Goal: Submit feedback/report problem: Provide input to the site owners about the experience or issues

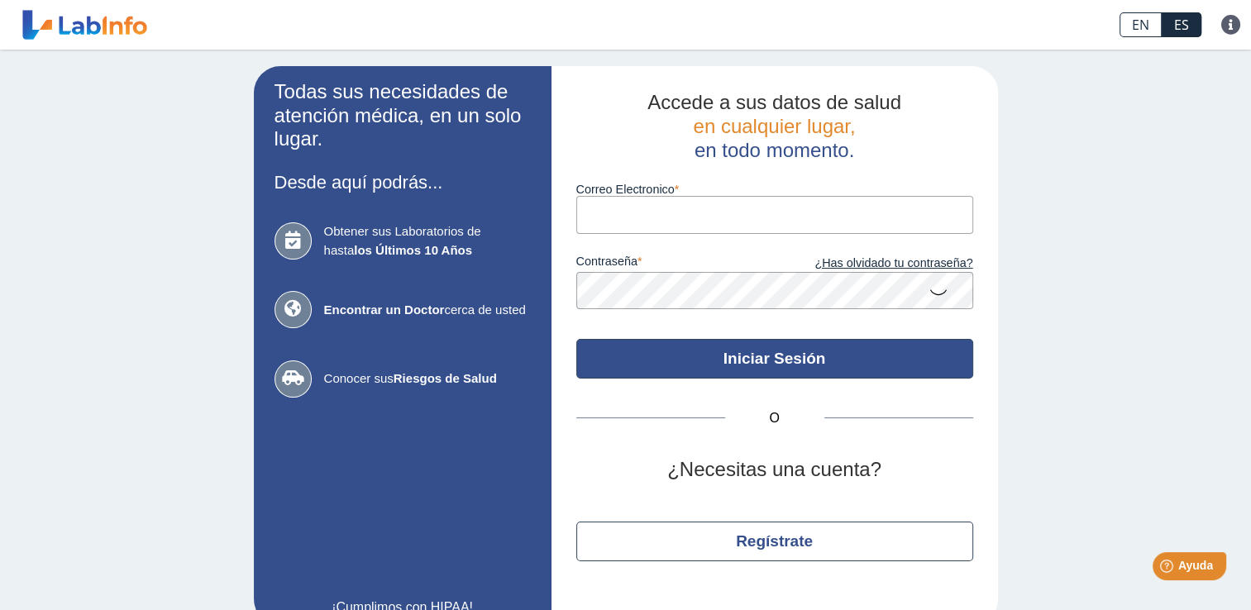
type input "[PERSON_NAME][EMAIL_ADDRESS][PERSON_NAME][DOMAIN_NAME]"
click at [768, 295] on button "Iniciar Sesión" at bounding box center [774, 359] width 397 height 40
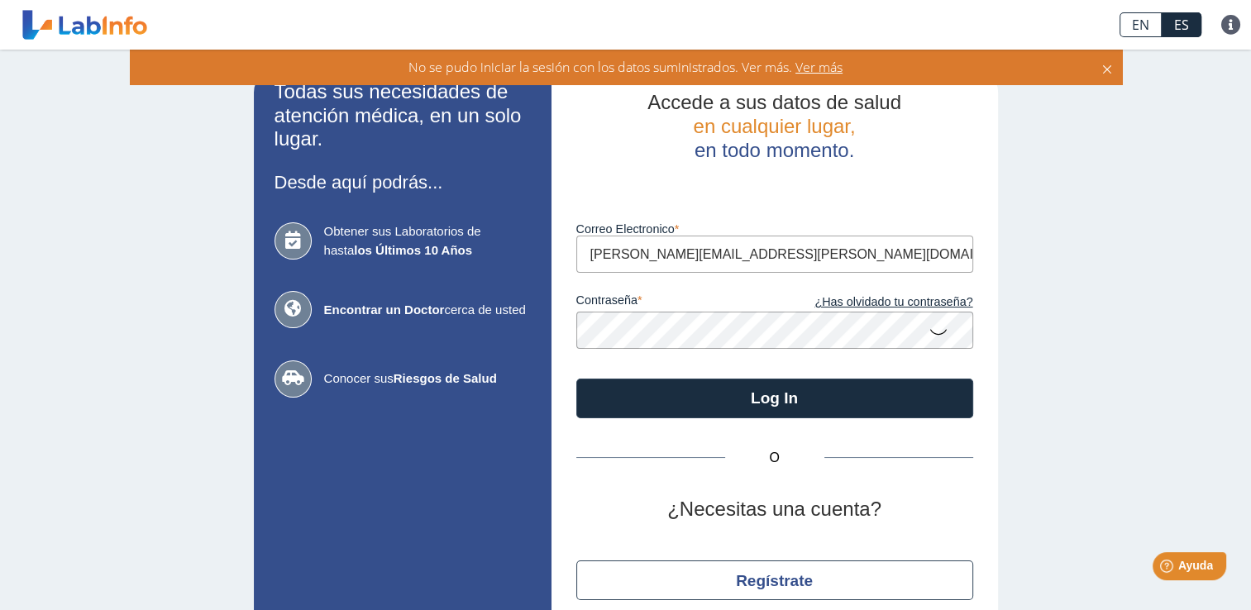
click at [877, 295] on icon at bounding box center [939, 331] width 20 height 32
click at [877, 295] on div "Todas sus necesidades de atención médica, en un solo lugar. Desde aquí podrás..…" at bounding box center [625, 366] width 1251 height 632
click at [877, 295] on icon at bounding box center [939, 330] width 20 height 30
click at [877, 295] on icon at bounding box center [939, 331] width 20 height 32
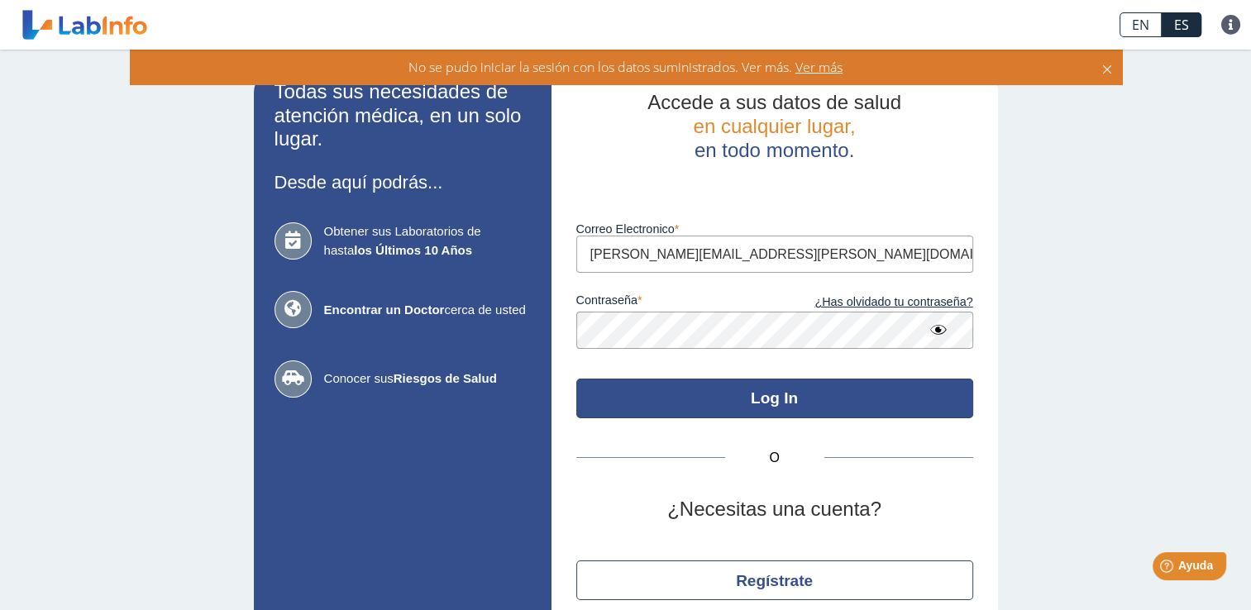
click at [773, 295] on button "Log In" at bounding box center [774, 399] width 397 height 40
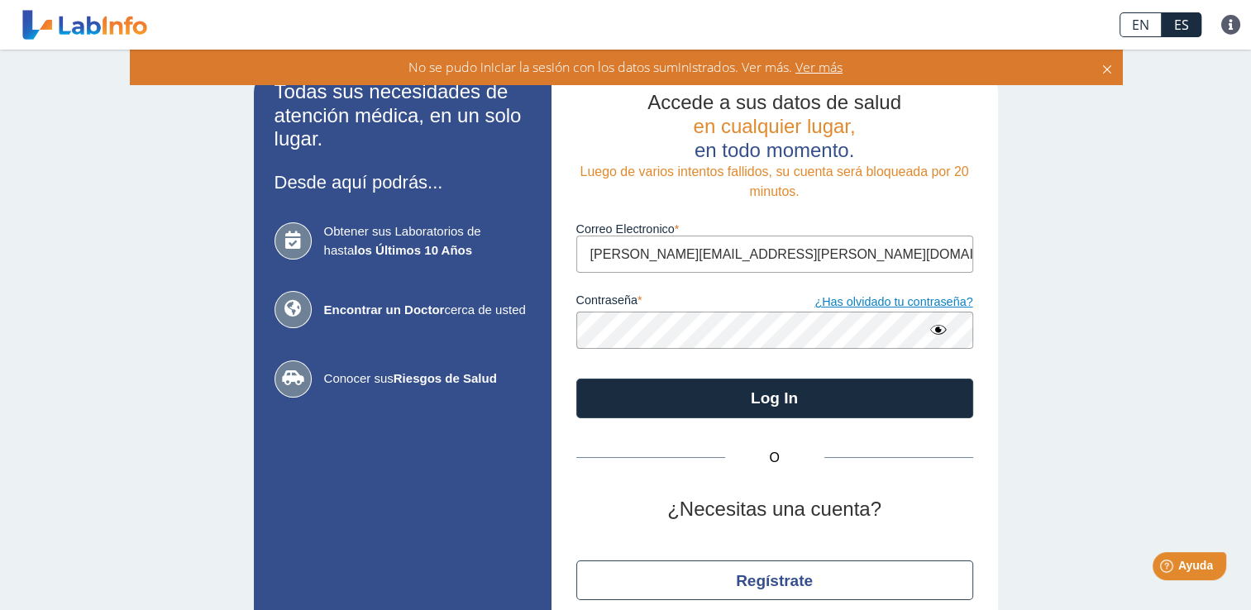
click at [852, 295] on link "¿Has olvidado tu contraseña?" at bounding box center [874, 303] width 198 height 18
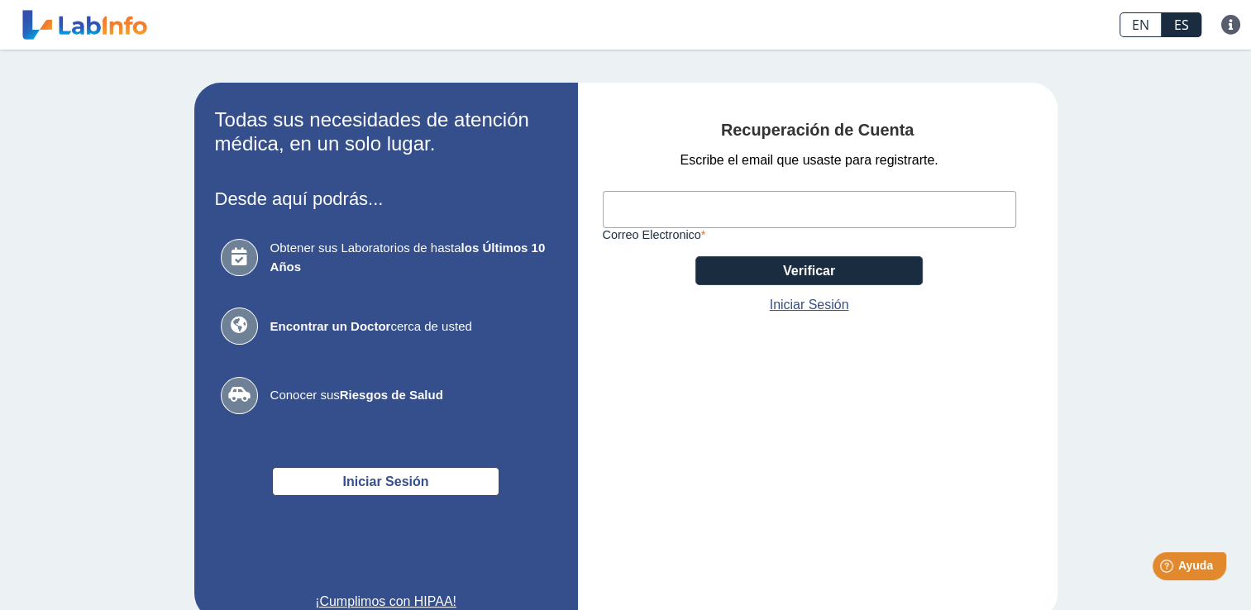
click at [751, 215] on input "Correo Electronico" at bounding box center [810, 209] width 414 height 37
type input "[PERSON_NAME][EMAIL_ADDRESS][PERSON_NAME][DOMAIN_NAME]"
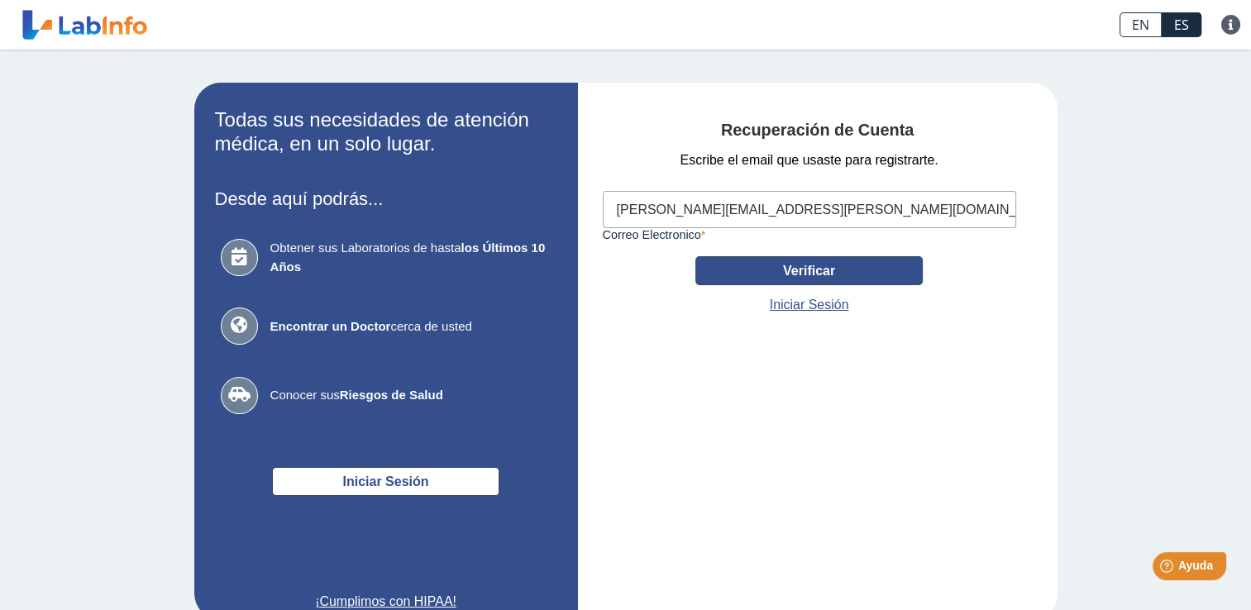
click at [797, 271] on button "Verificar" at bounding box center [809, 270] width 227 height 29
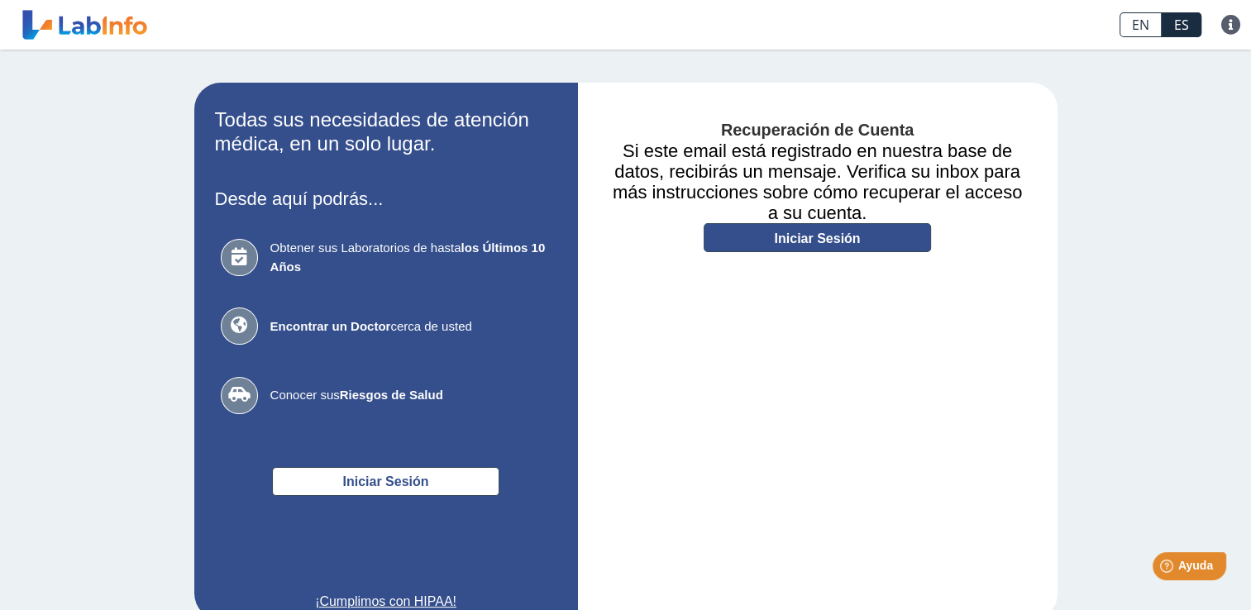
click at [827, 227] on link "Iniciar Sesión" at bounding box center [817, 237] width 227 height 29
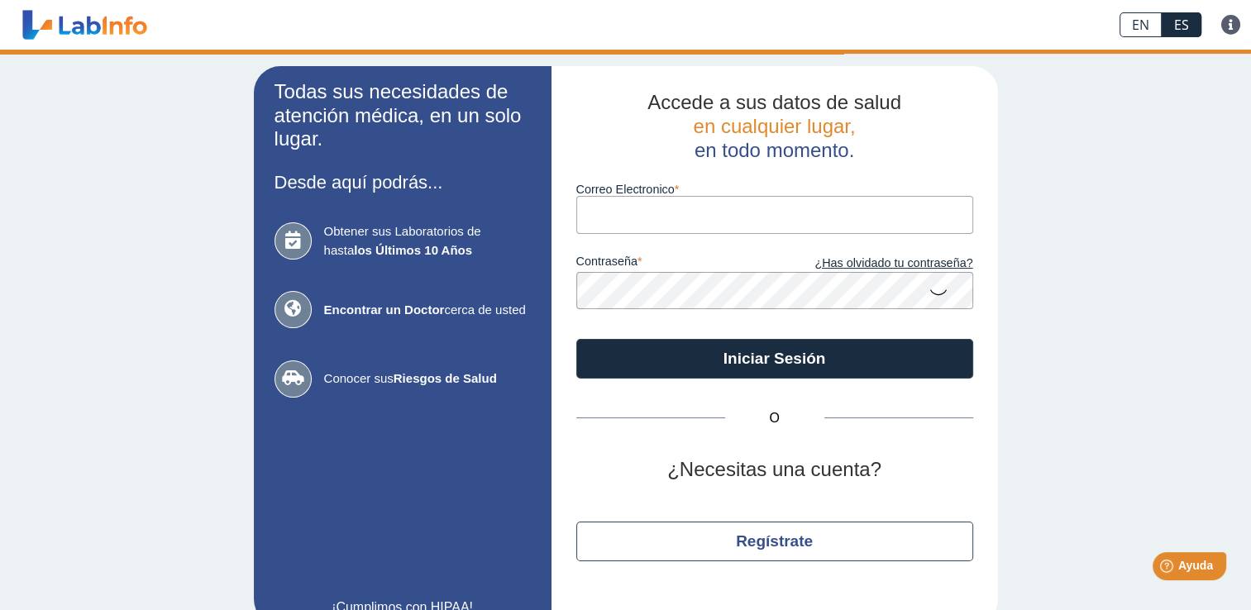
type input "[PERSON_NAME][EMAIL_ADDRESS][PERSON_NAME][DOMAIN_NAME]"
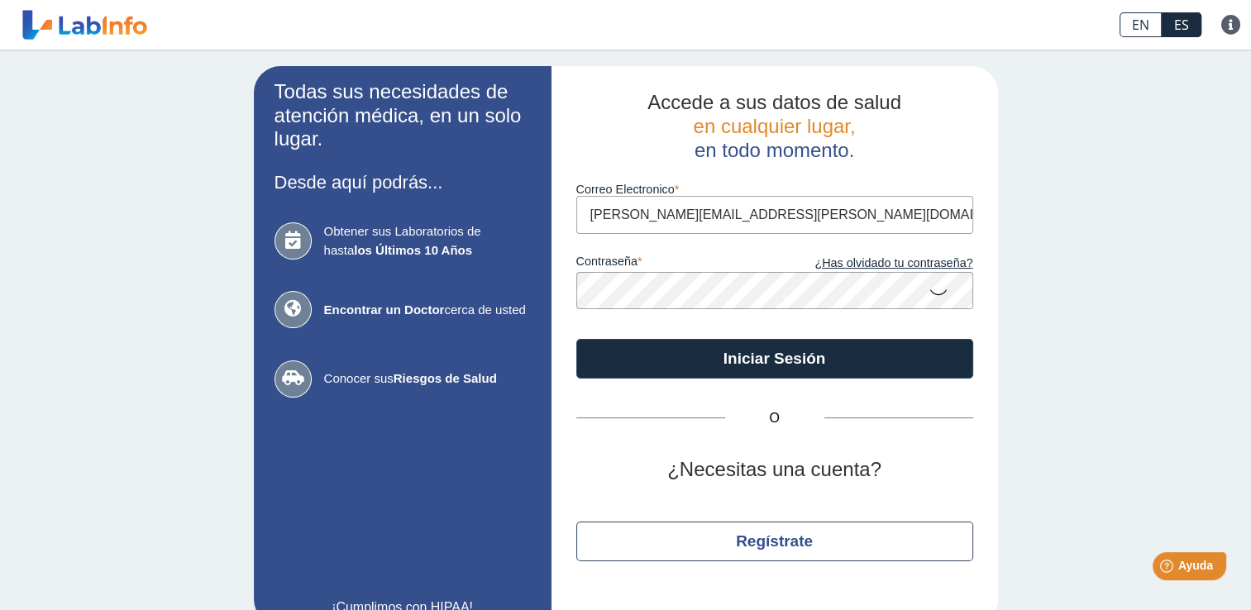
click at [877, 293] on icon at bounding box center [939, 291] width 20 height 32
click at [552, 288] on div "Accede a sus datos de salud en cualquier lugar, en todo momento. Correo Electro…" at bounding box center [775, 346] width 447 height 560
click at [877, 295] on div "Todas sus necesidades de atención médica, en un solo lugar. Desde aquí podrás..…" at bounding box center [625, 346] width 1251 height 593
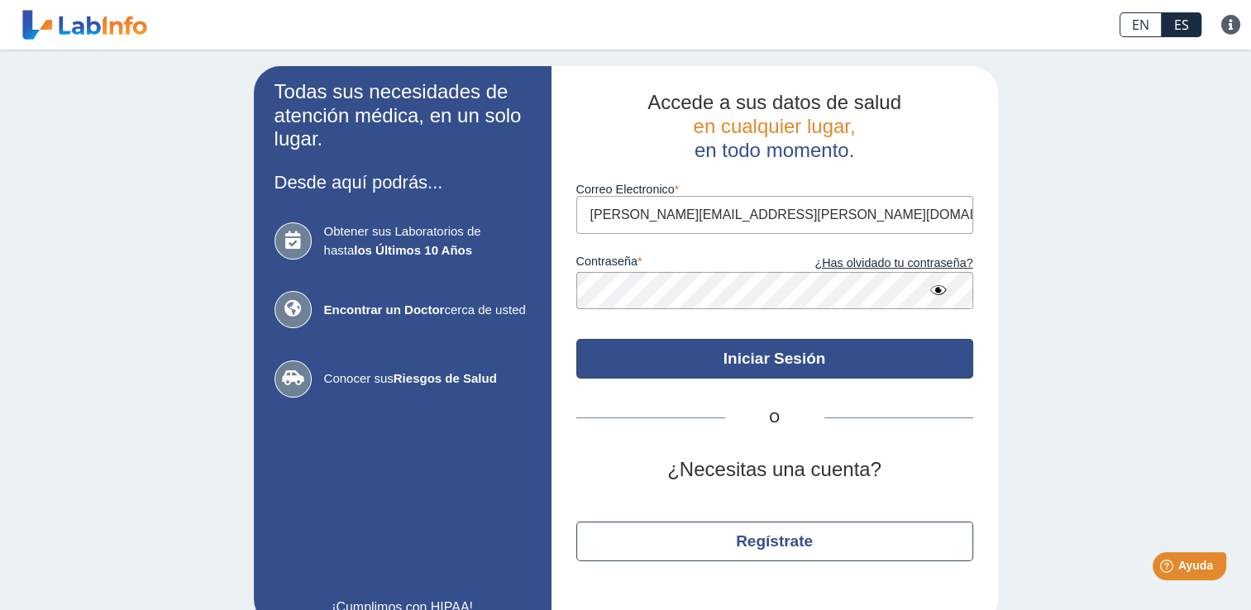
click at [787, 295] on button "Iniciar Sesión" at bounding box center [774, 359] width 397 height 40
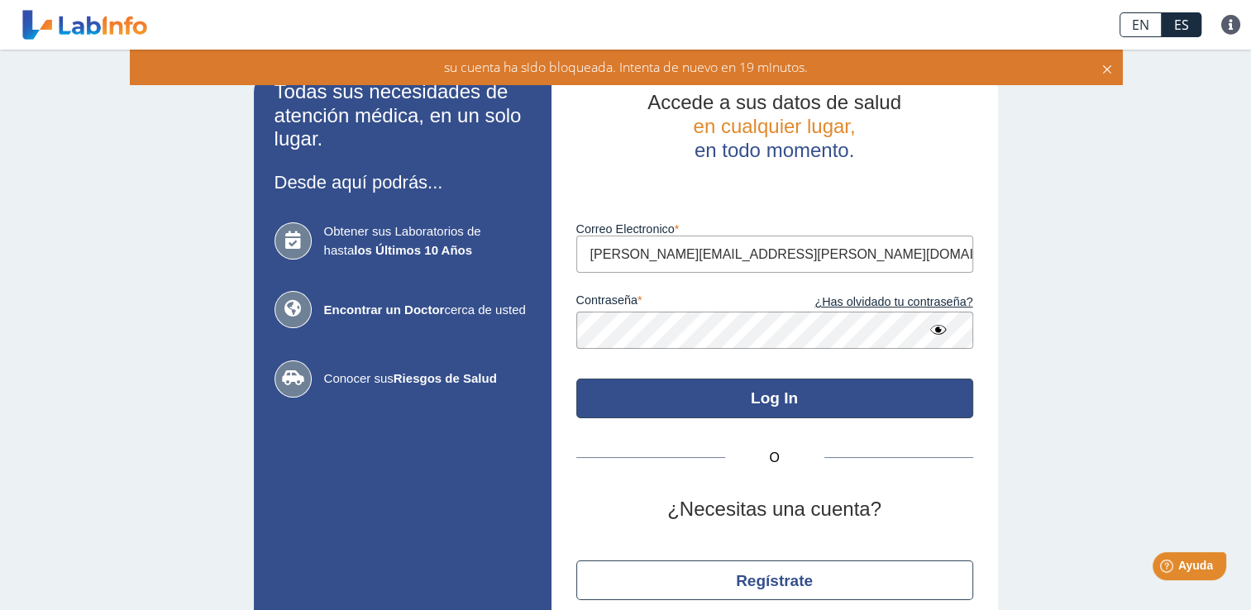
click at [754, 295] on button "Log In" at bounding box center [774, 399] width 397 height 40
click at [787, 295] on button "Log In" at bounding box center [774, 399] width 397 height 40
click at [770, 295] on button "Log In" at bounding box center [774, 399] width 397 height 40
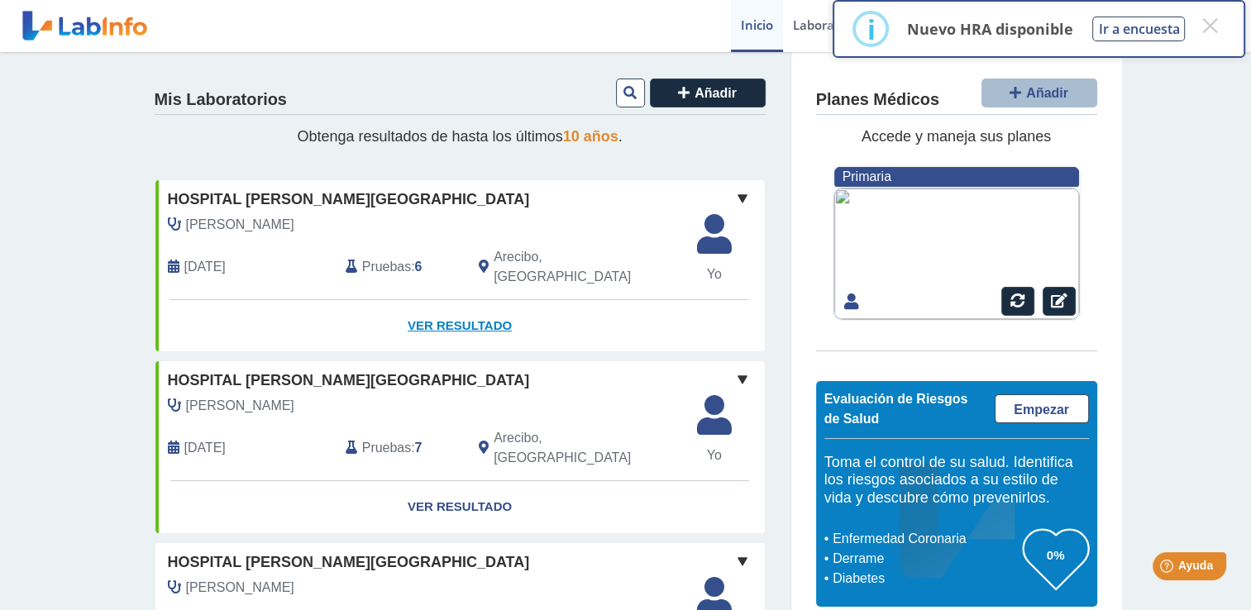
click at [441, 295] on link "Ver Resultado" at bounding box center [460, 326] width 610 height 52
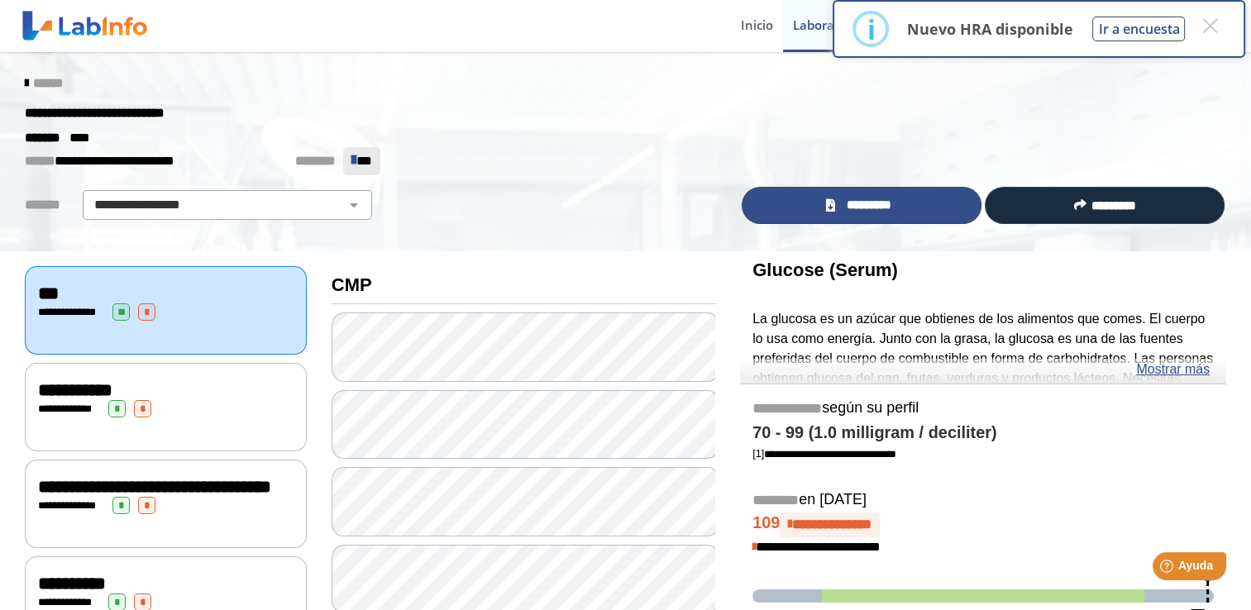
click at [858, 208] on span "*********" at bounding box center [868, 205] width 57 height 19
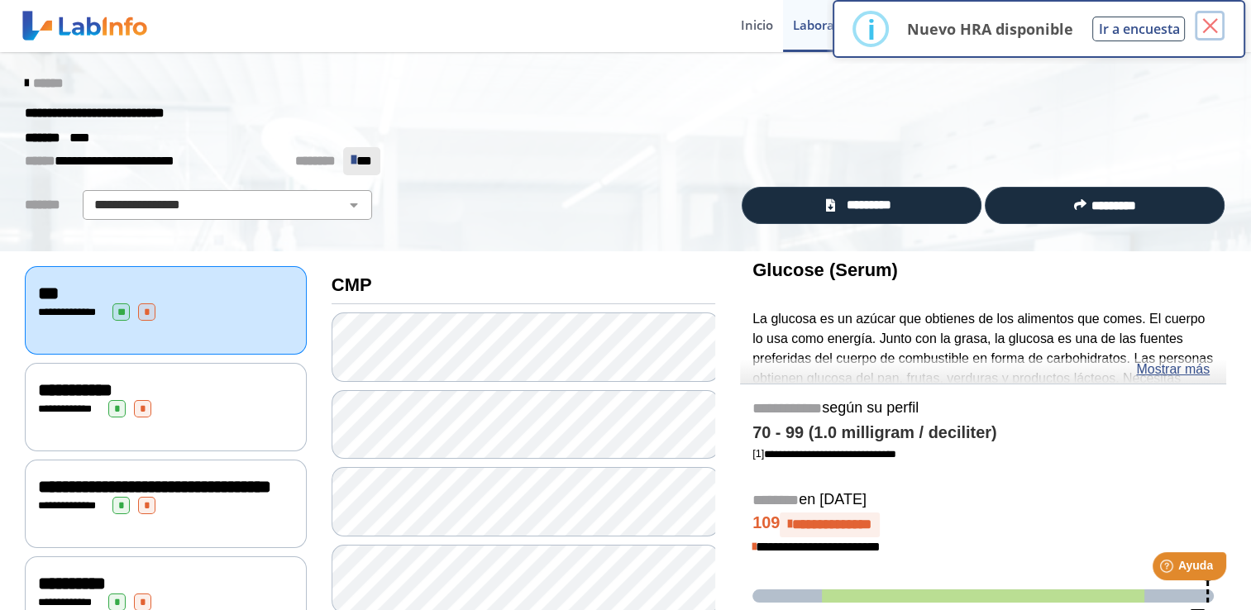
click at [877, 26] on button "×" at bounding box center [1210, 26] width 30 height 30
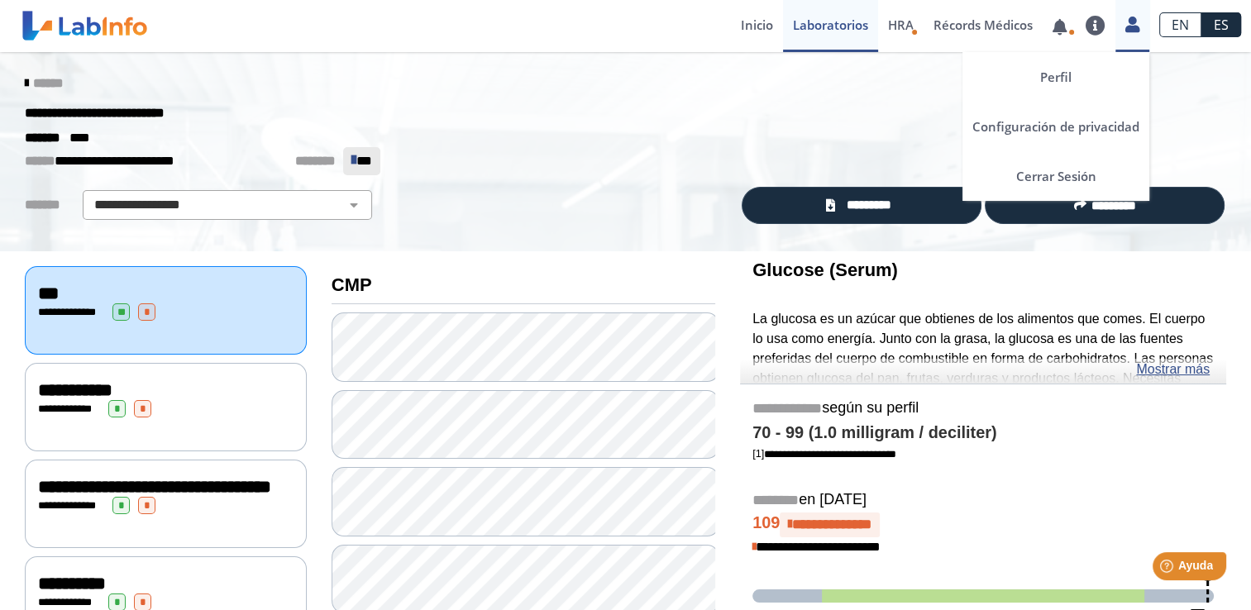
click at [877, 26] on icon at bounding box center [1133, 24] width 14 height 12
click at [877, 174] on link "Cerrar Sesión" at bounding box center [1056, 176] width 187 height 50
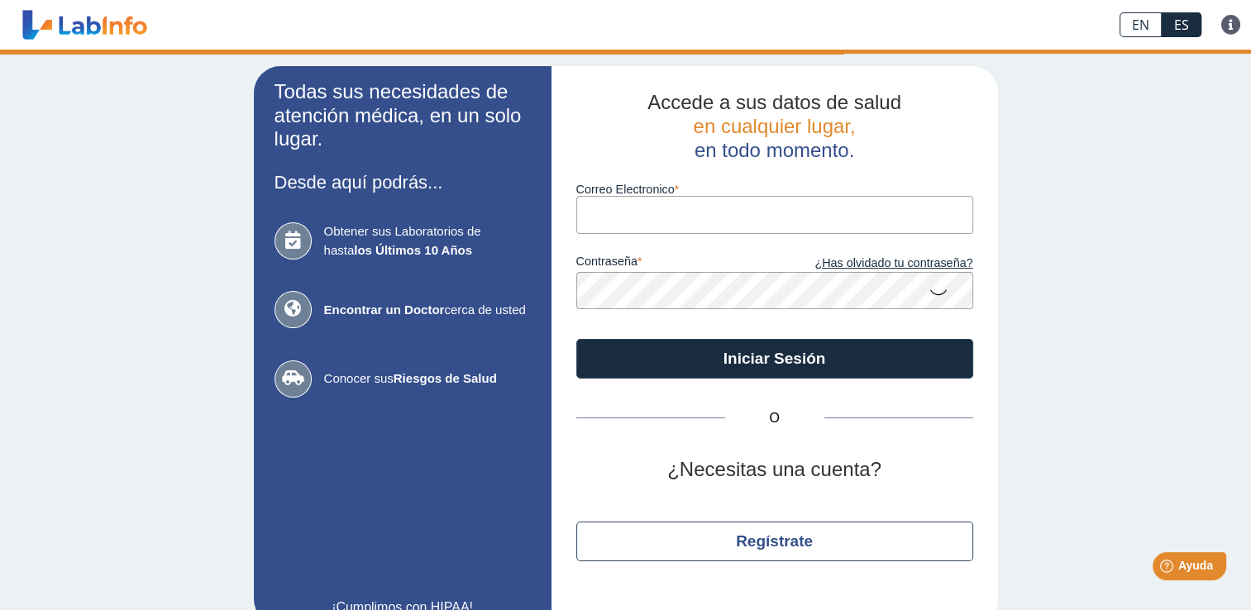
type input "[PERSON_NAME][EMAIL_ADDRESS][PERSON_NAME][DOMAIN_NAME]"
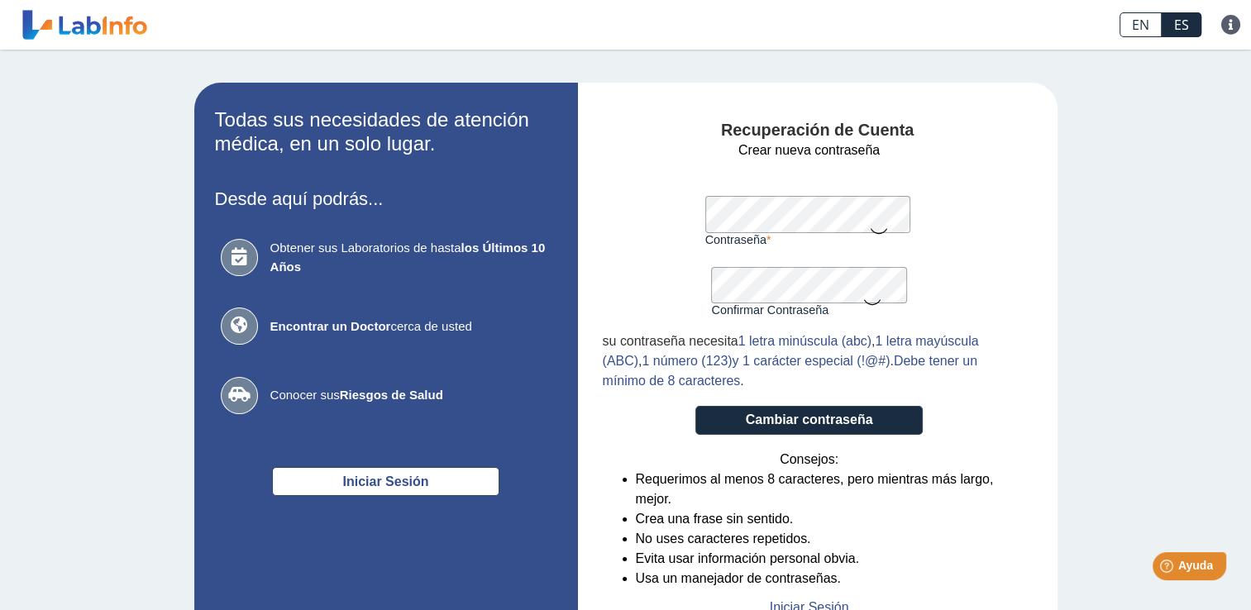
click at [871, 227] on icon at bounding box center [878, 230] width 20 height 32
click at [871, 227] on icon at bounding box center [878, 229] width 20 height 30
click at [871, 227] on icon at bounding box center [878, 230] width 20 height 32
click at [812, 427] on button "Cambiar contraseña" at bounding box center [809, 420] width 227 height 29
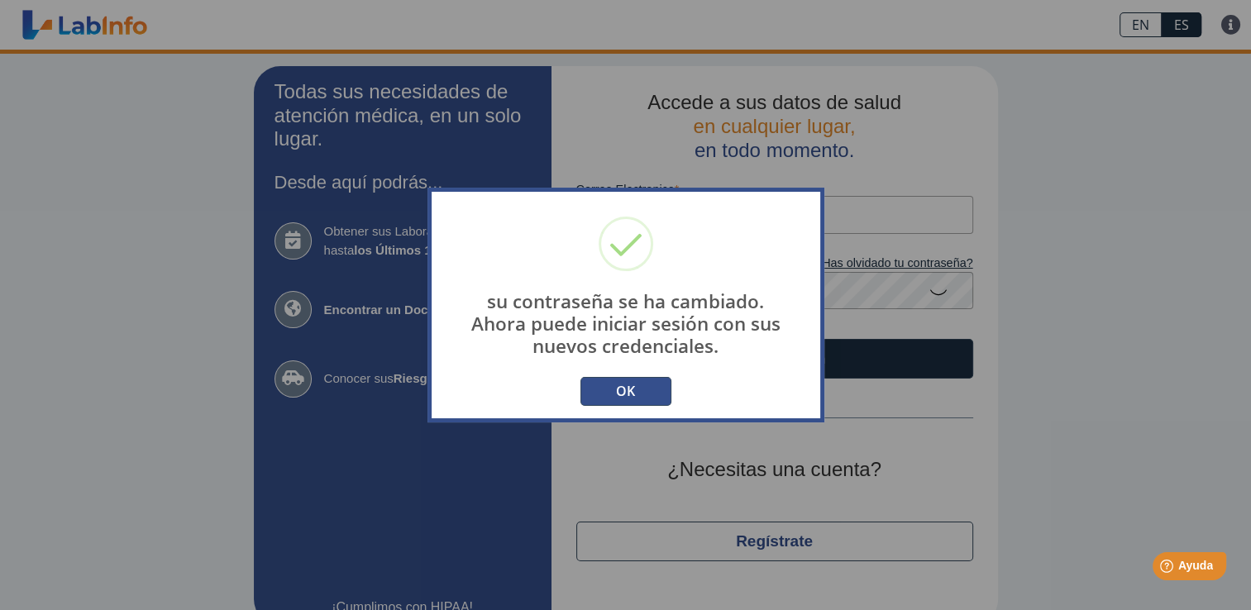
type input "[PERSON_NAME][EMAIL_ADDRESS][PERSON_NAME][DOMAIN_NAME]"
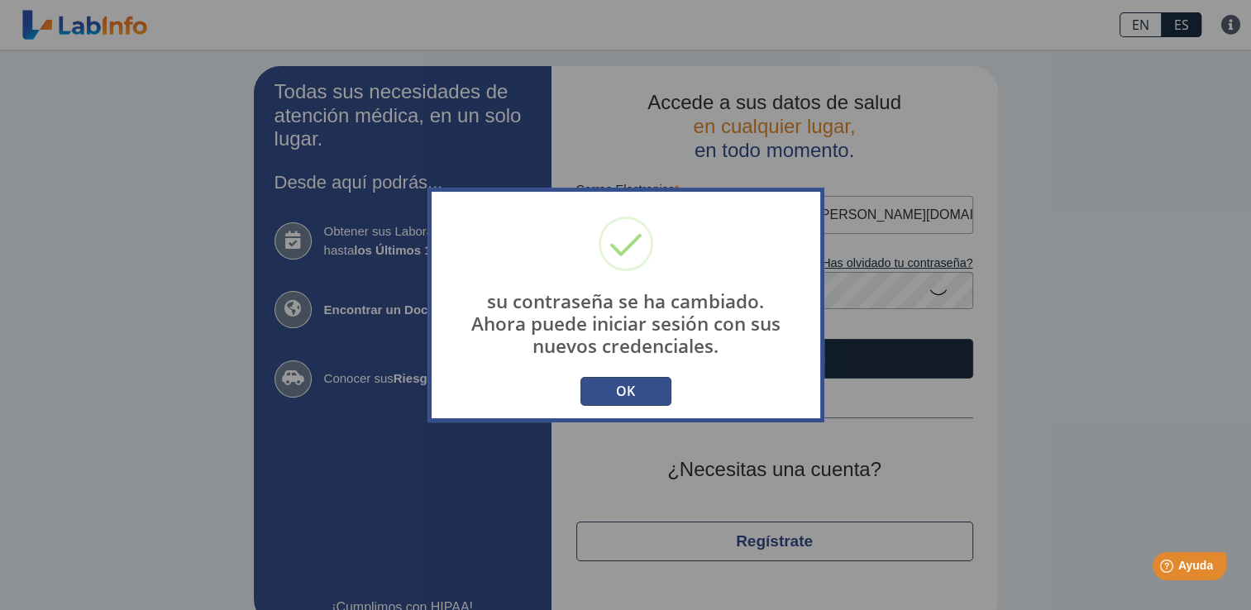
click at [624, 392] on button "OK" at bounding box center [626, 391] width 91 height 29
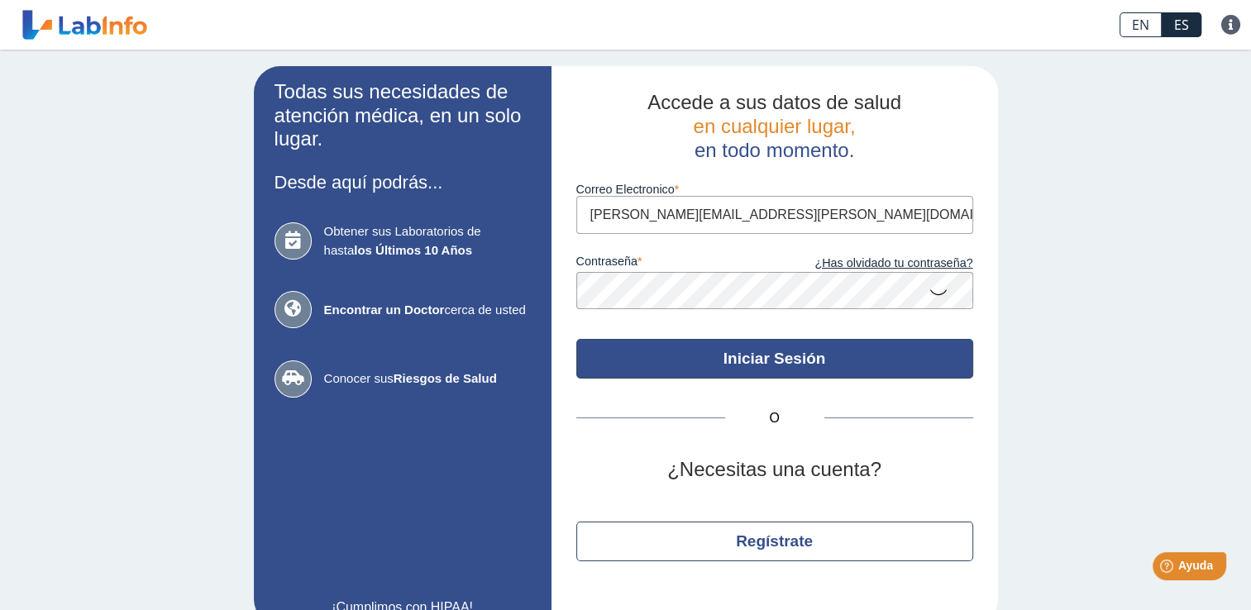
click at [727, 356] on button "Iniciar Sesión" at bounding box center [774, 359] width 397 height 40
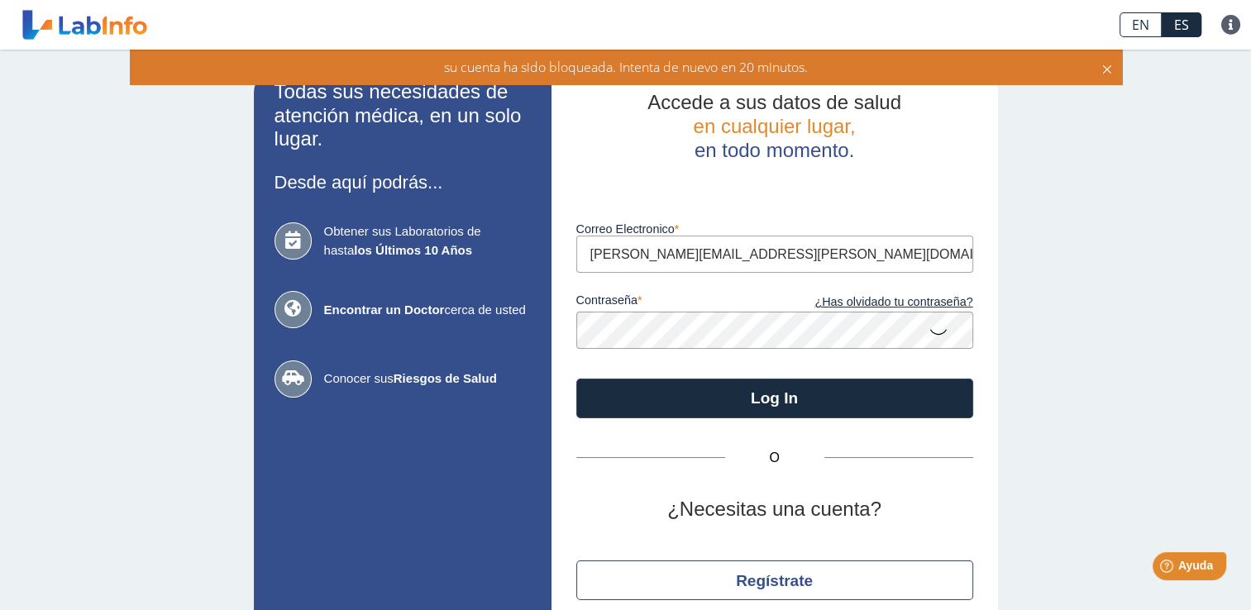
click at [929, 337] on icon at bounding box center [939, 331] width 20 height 32
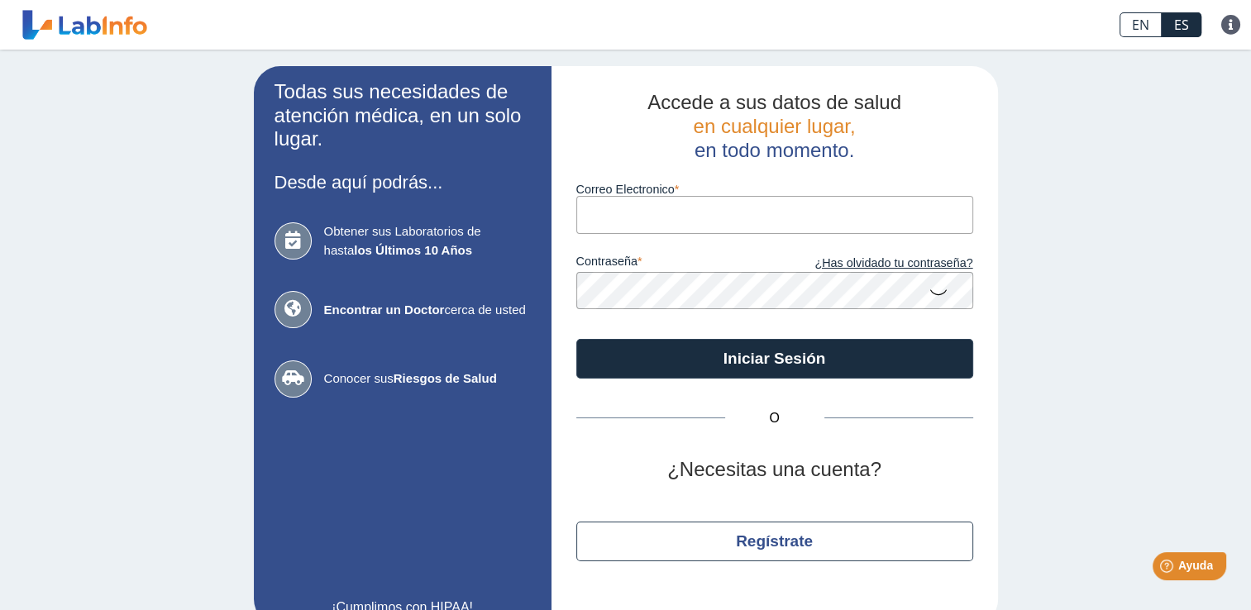
type input "[PERSON_NAME][EMAIL_ADDRESS][PERSON_NAME][DOMAIN_NAME]"
click at [929, 295] on icon at bounding box center [939, 291] width 20 height 32
click at [516, 289] on app-login "Todas sus necesidades de atención médica, en un solo lugar. Desde aquí podrás..…" at bounding box center [626, 346] width 744 height 560
click at [1040, 384] on div "Todas sus necesidades de atención médica, en un solo lugar. Desde aquí podrás..…" at bounding box center [625, 346] width 1251 height 593
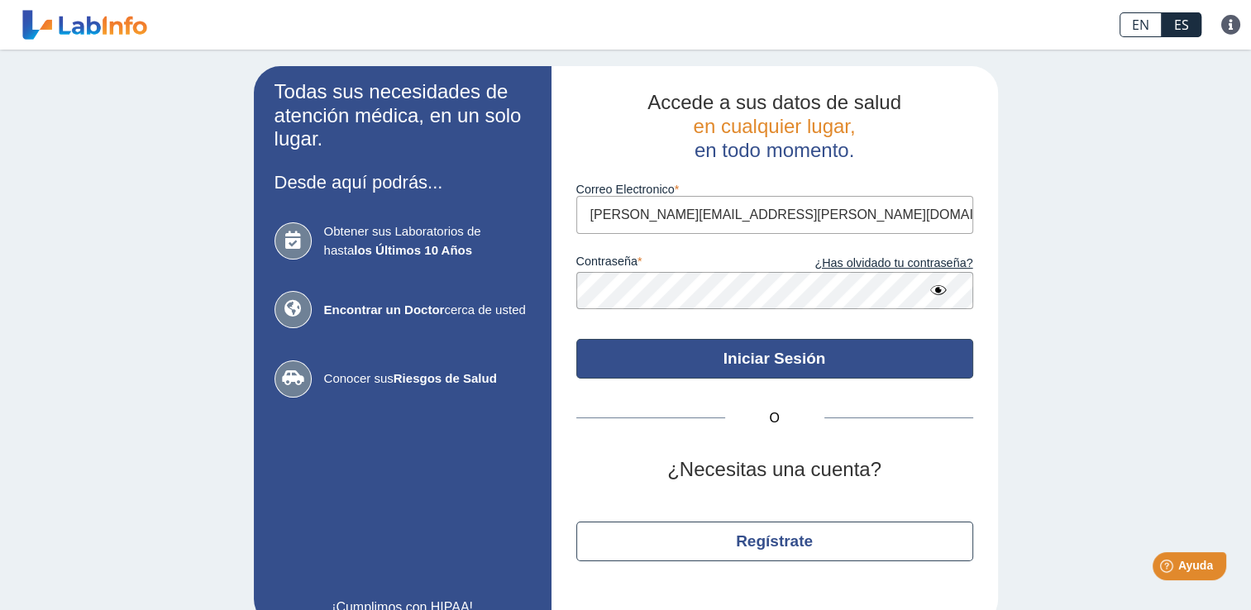
click at [761, 362] on button "Iniciar Sesión" at bounding box center [774, 359] width 397 height 40
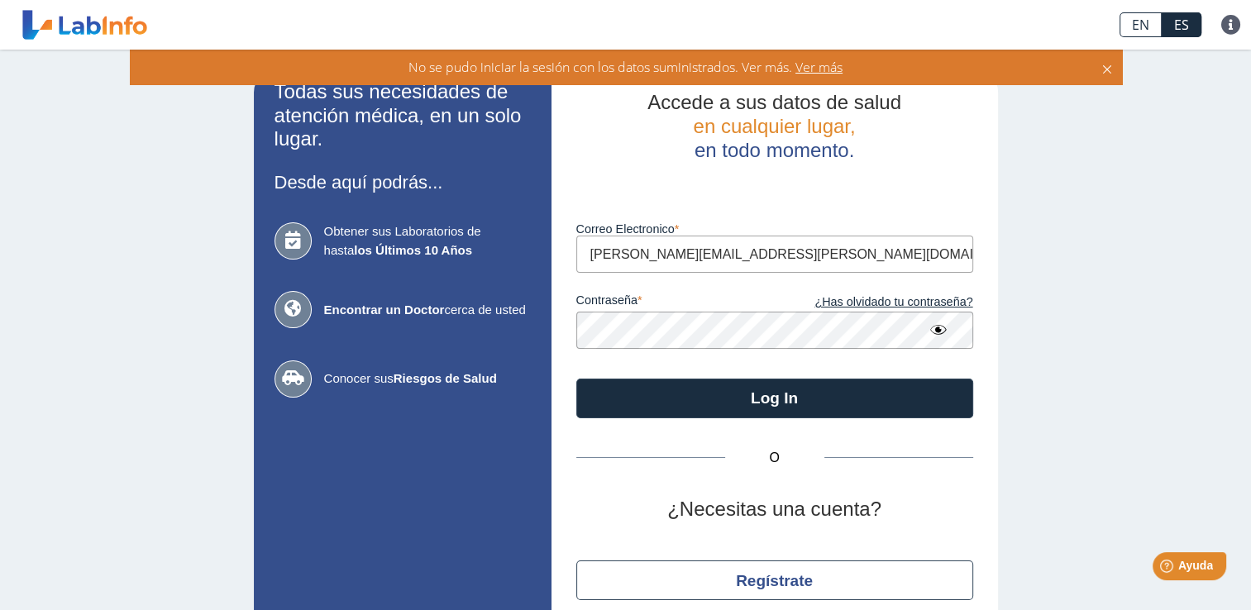
click at [741, 293] on div "contraseña ¿Has olvidado tu contraseña?" at bounding box center [774, 310] width 397 height 75
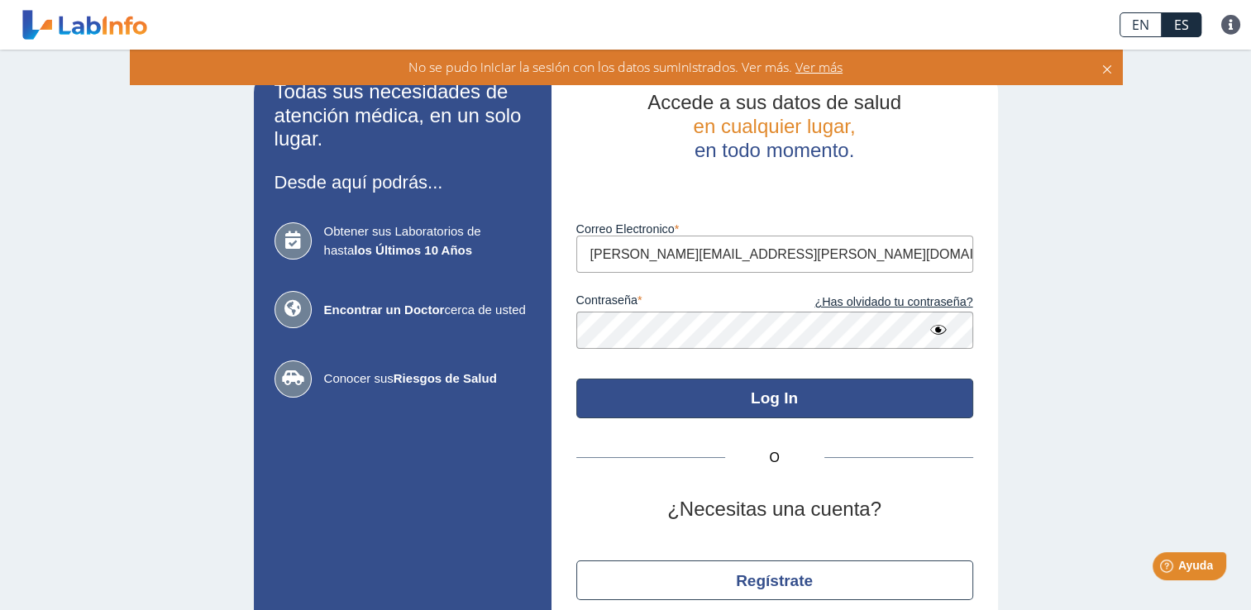
click at [758, 399] on button "Log In" at bounding box center [774, 399] width 397 height 40
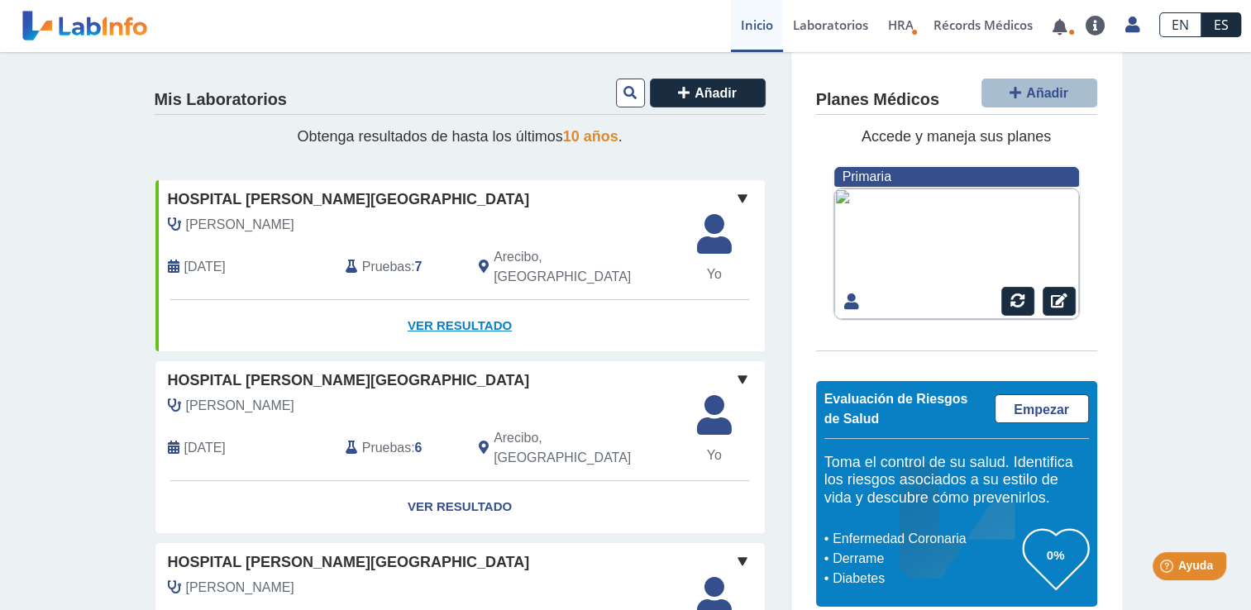
click at [480, 311] on link "Ver Resultado" at bounding box center [460, 326] width 610 height 52
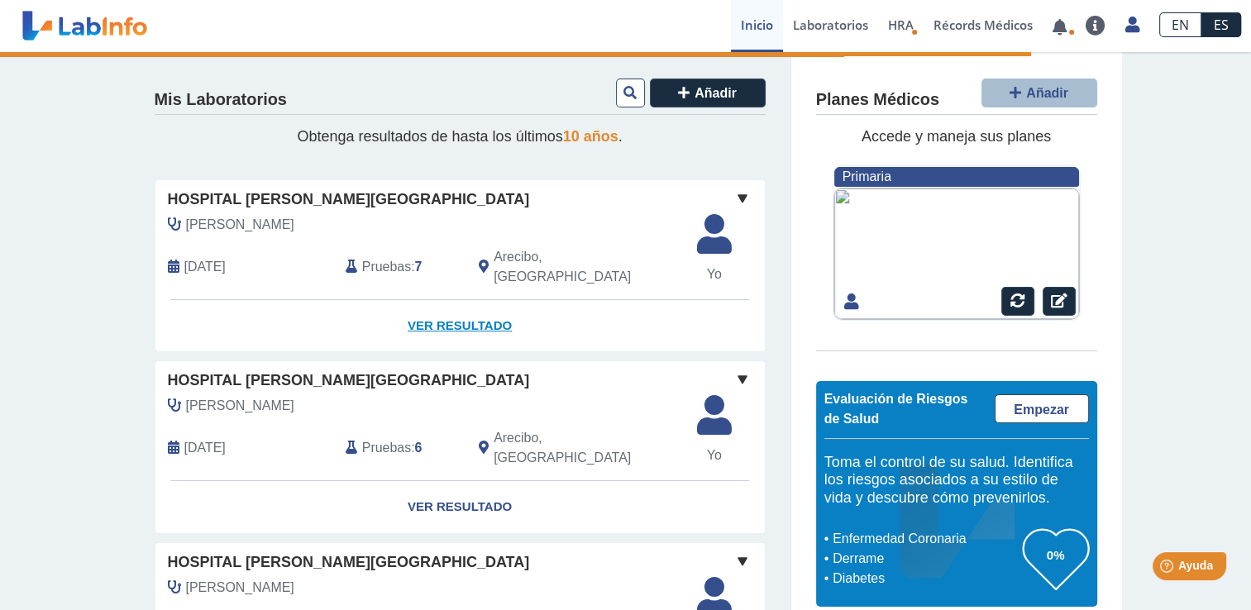
click at [447, 307] on link "Ver Resultado" at bounding box center [460, 326] width 610 height 52
click at [570, 304] on link "Ver Resultado" at bounding box center [460, 326] width 610 height 52
click at [442, 309] on link "Ver Resultado" at bounding box center [460, 326] width 610 height 52
click at [466, 481] on link "Ver Resultado" at bounding box center [460, 507] width 610 height 52
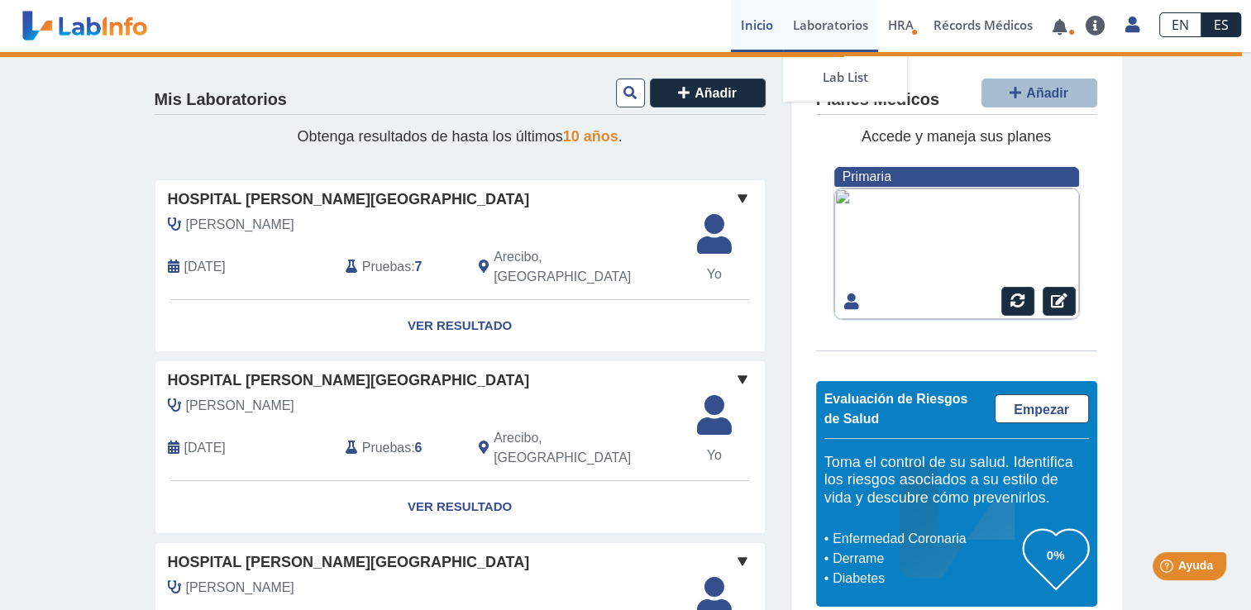
click at [820, 24] on link "Laboratorios" at bounding box center [830, 26] width 95 height 52
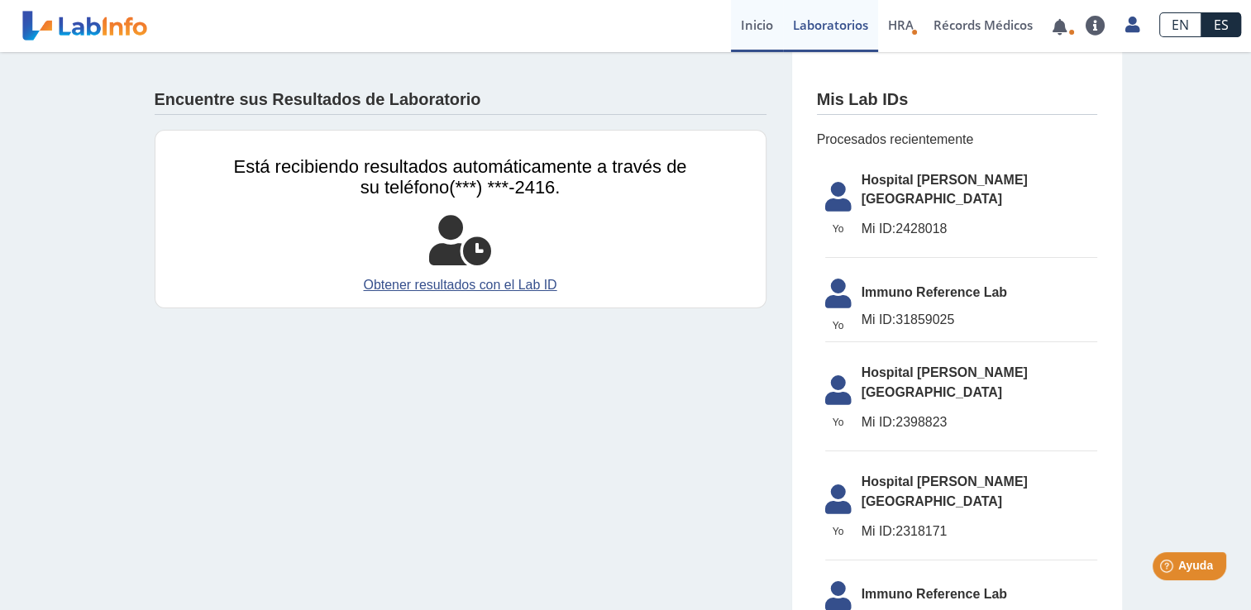
click at [761, 23] on link "Inicio" at bounding box center [757, 26] width 52 height 52
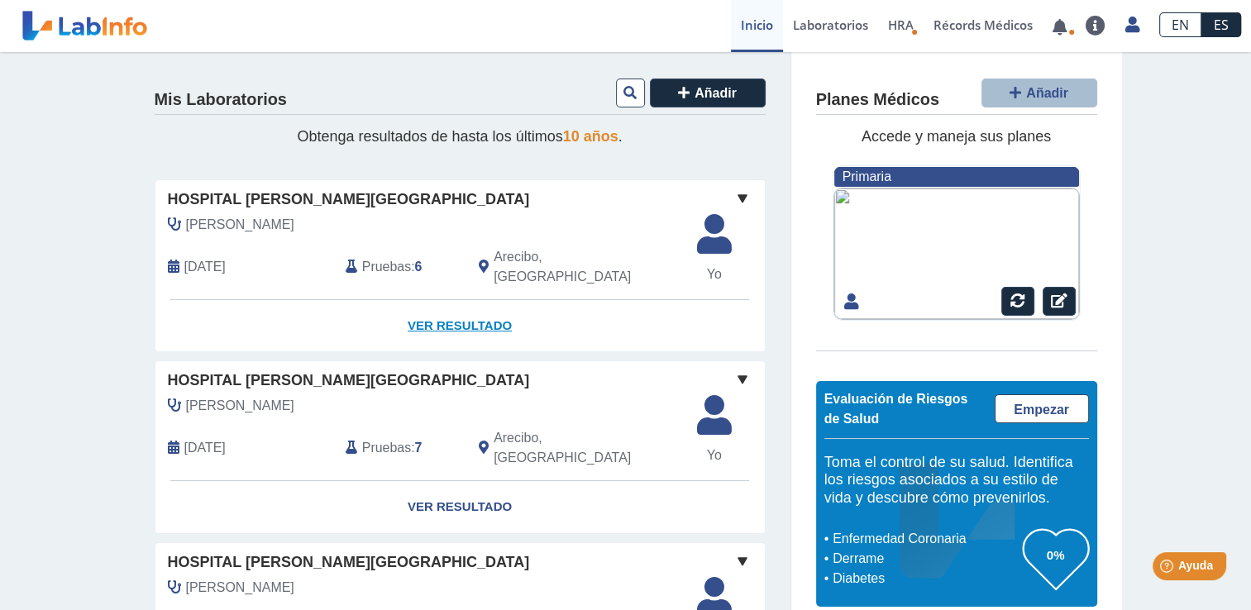
click at [453, 309] on link "Ver Resultado" at bounding box center [460, 326] width 610 height 52
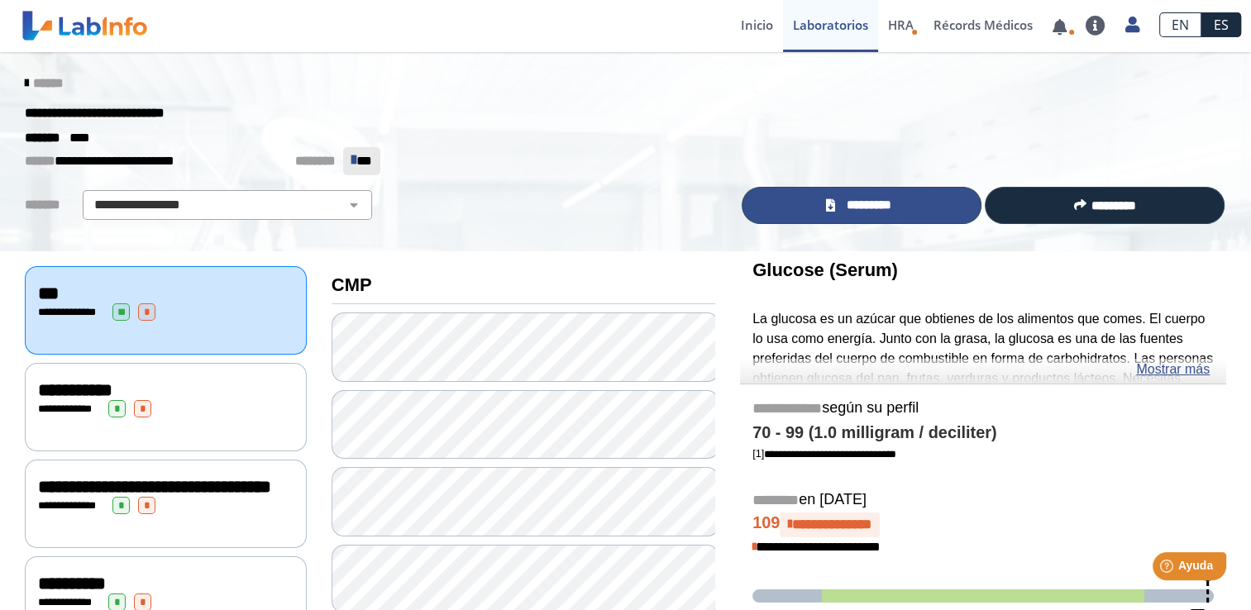
click at [863, 204] on span "*********" at bounding box center [868, 205] width 57 height 19
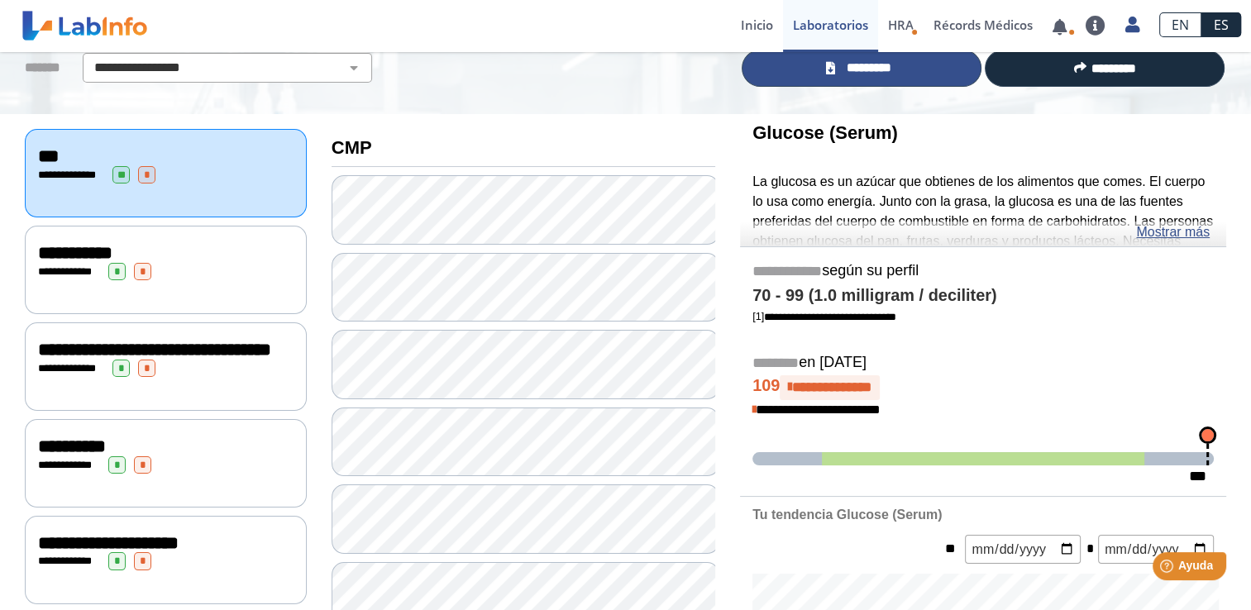
scroll to position [110, 0]
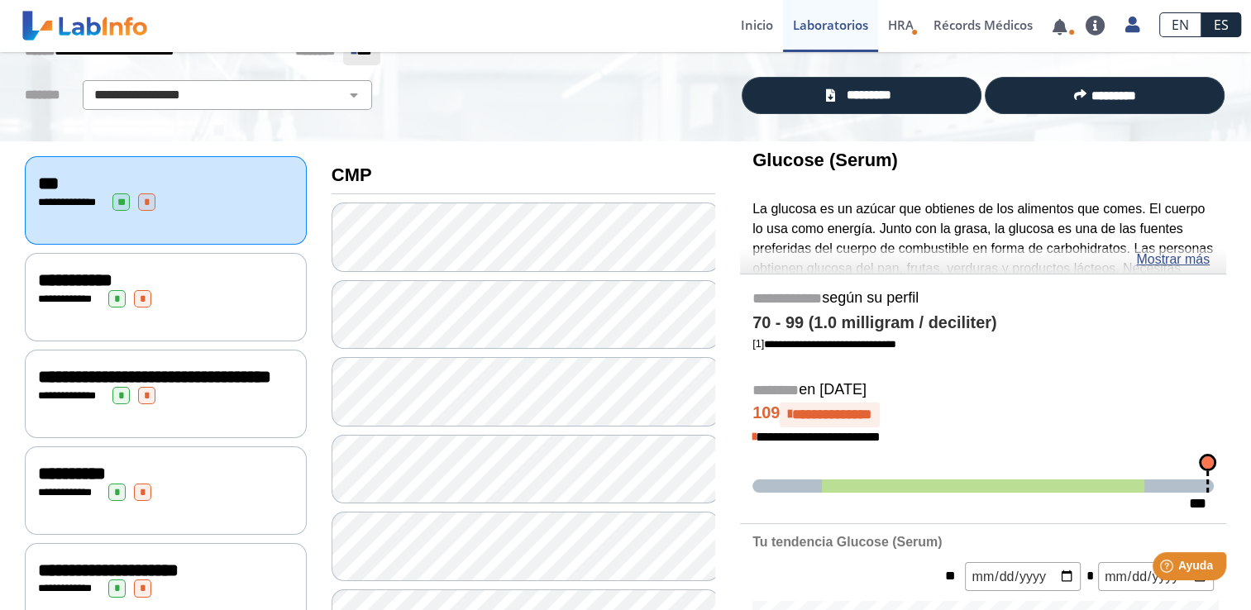
click at [101, 185] on div "***" at bounding box center [166, 184] width 256 height 20
click at [185, 284] on div "**********" at bounding box center [166, 280] width 256 height 20
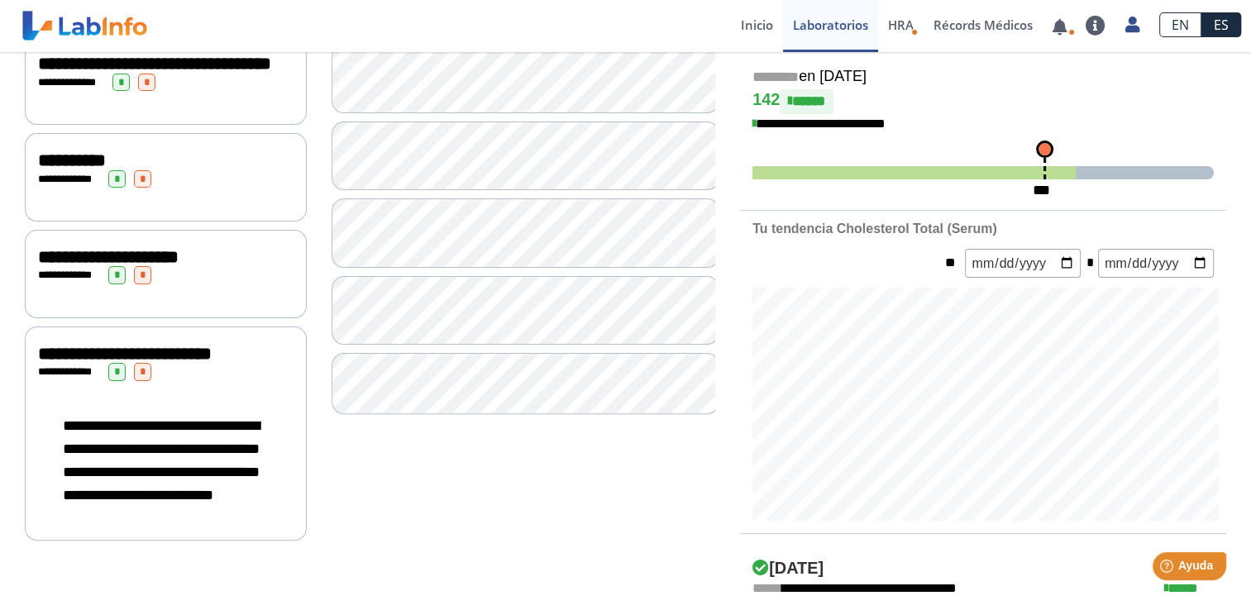
scroll to position [441, 0]
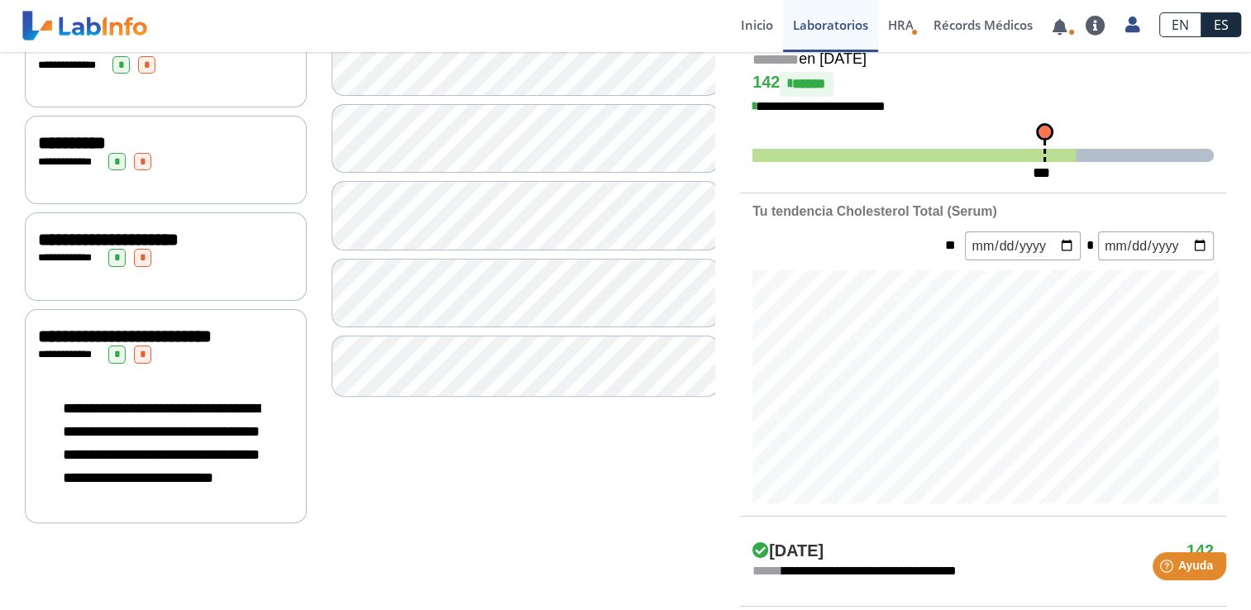
click at [162, 346] on span "**********" at bounding box center [125, 337] width 174 height 18
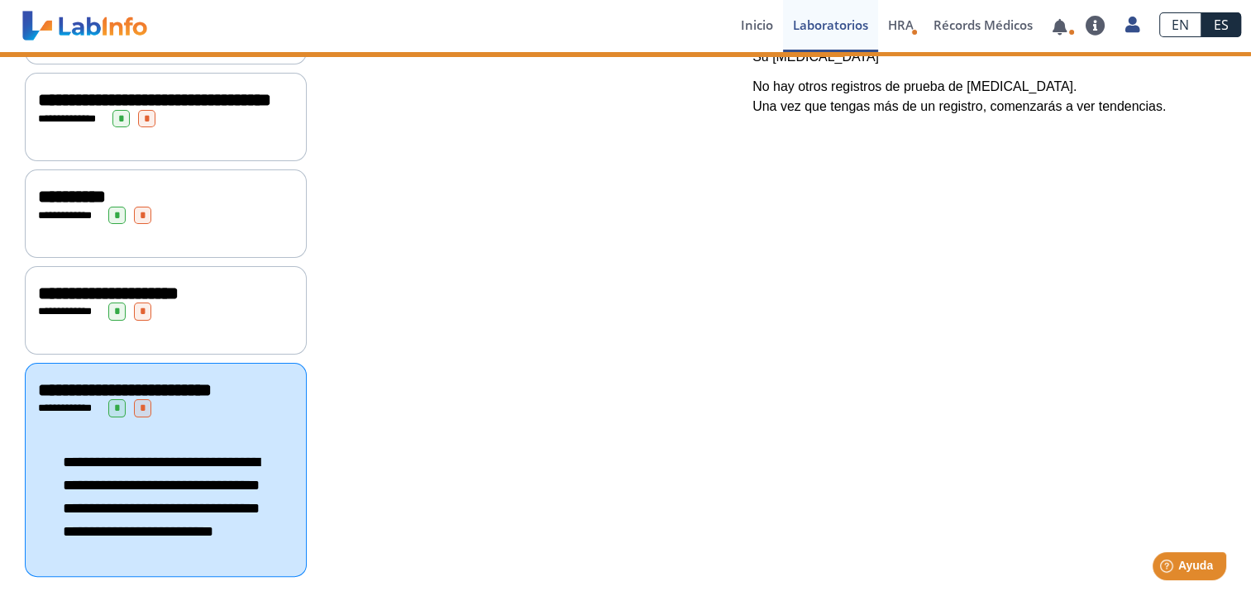
scroll to position [430, 0]
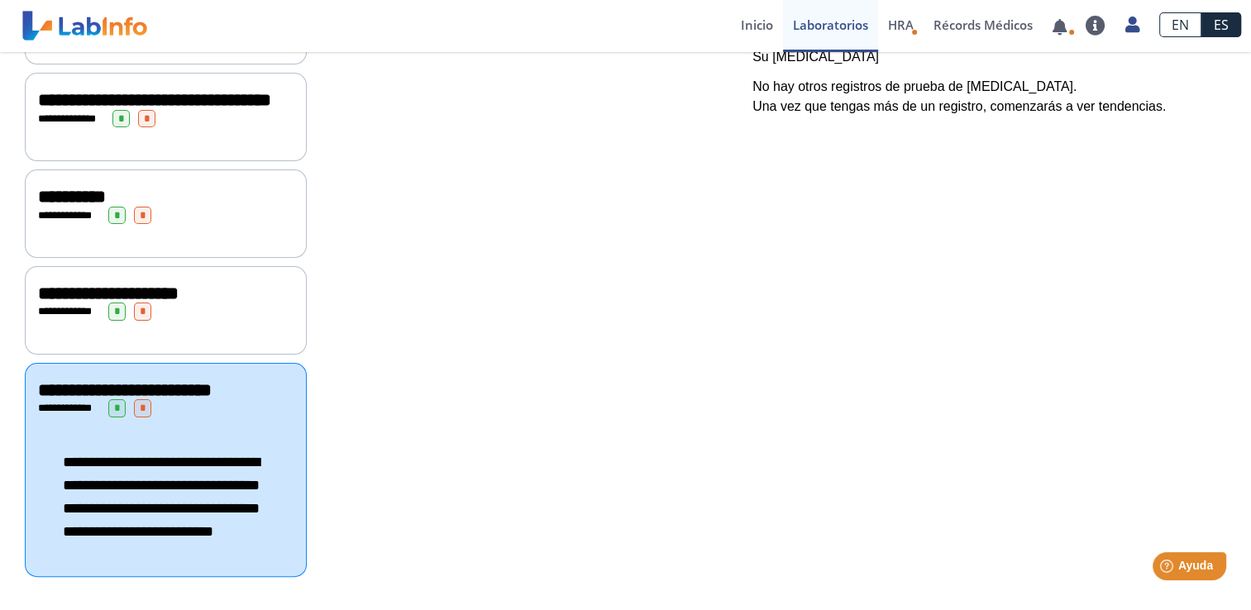
drag, startPoint x: 22, startPoint y: 347, endPoint x: 196, endPoint y: 372, distance: 175.6
click at [205, 377] on div "**********" at bounding box center [166, 470] width 282 height 214
drag, startPoint x: 29, startPoint y: 352, endPoint x: 140, endPoint y: 365, distance: 111.5
click at [140, 381] on span "**********" at bounding box center [125, 390] width 174 height 18
drag, startPoint x: 1206, startPoint y: 562, endPoint x: 1196, endPoint y: 554, distance: 12.4
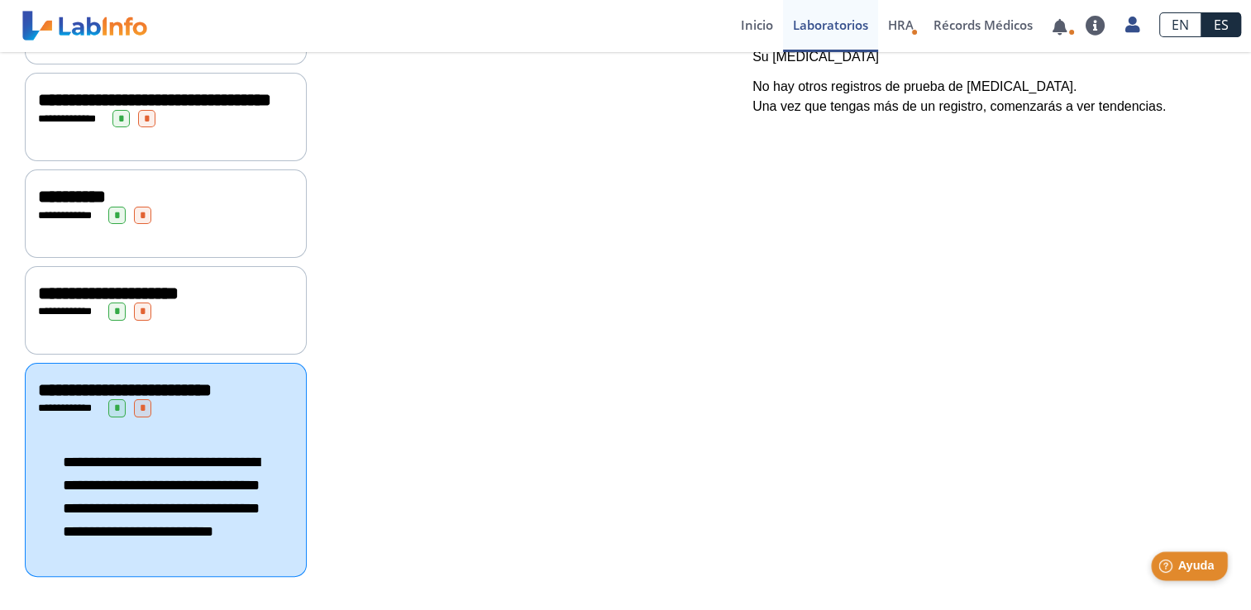
click at [1202, 559] on span "Ayuda" at bounding box center [1196, 566] width 36 height 14
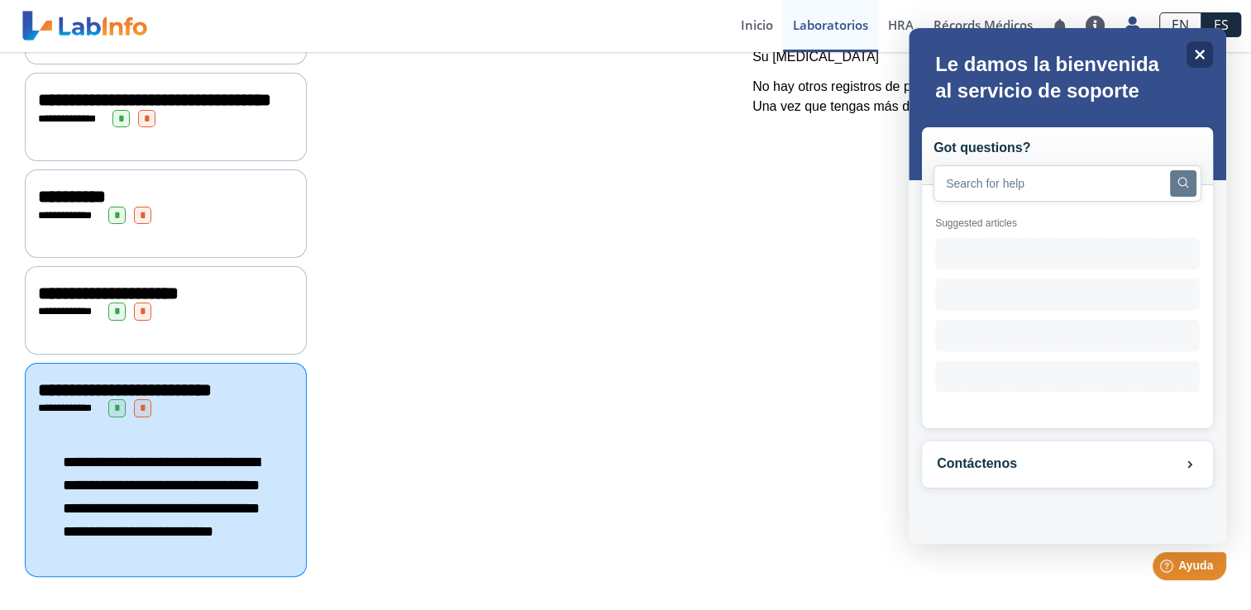
scroll to position [0, 0]
click at [1001, 192] on input "text" at bounding box center [1068, 183] width 268 height 36
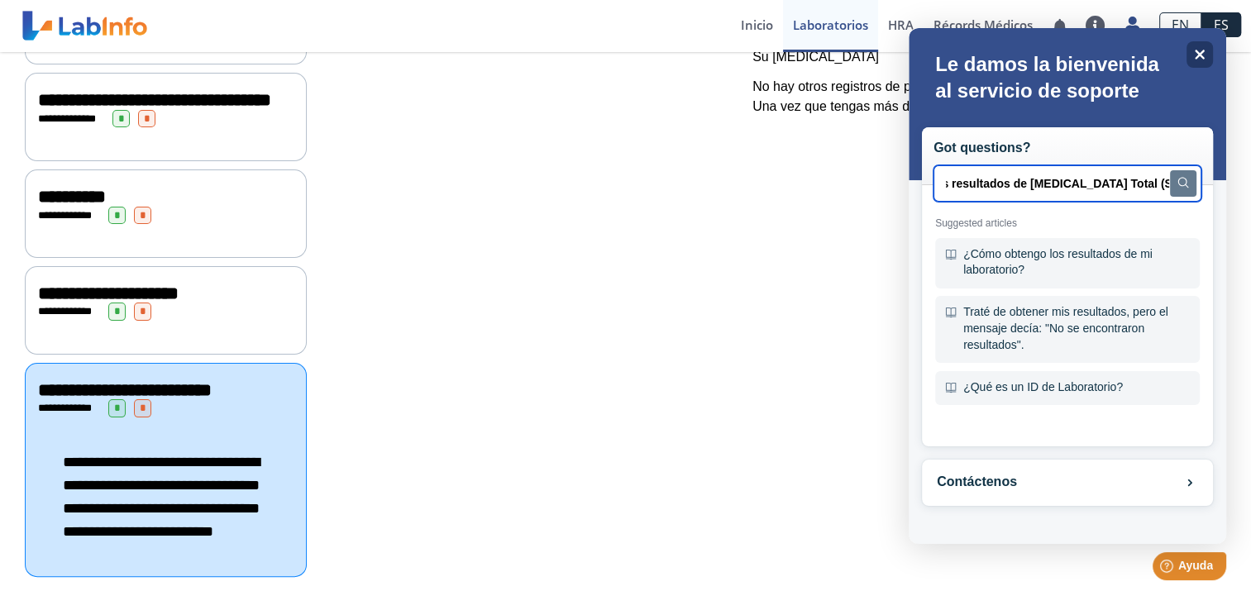
scroll to position [0, 103]
type input "Saludos. Falta los resultados de Testosterone Total (Serum}"
click at [1170, 182] on button "Search" at bounding box center [1183, 183] width 26 height 26
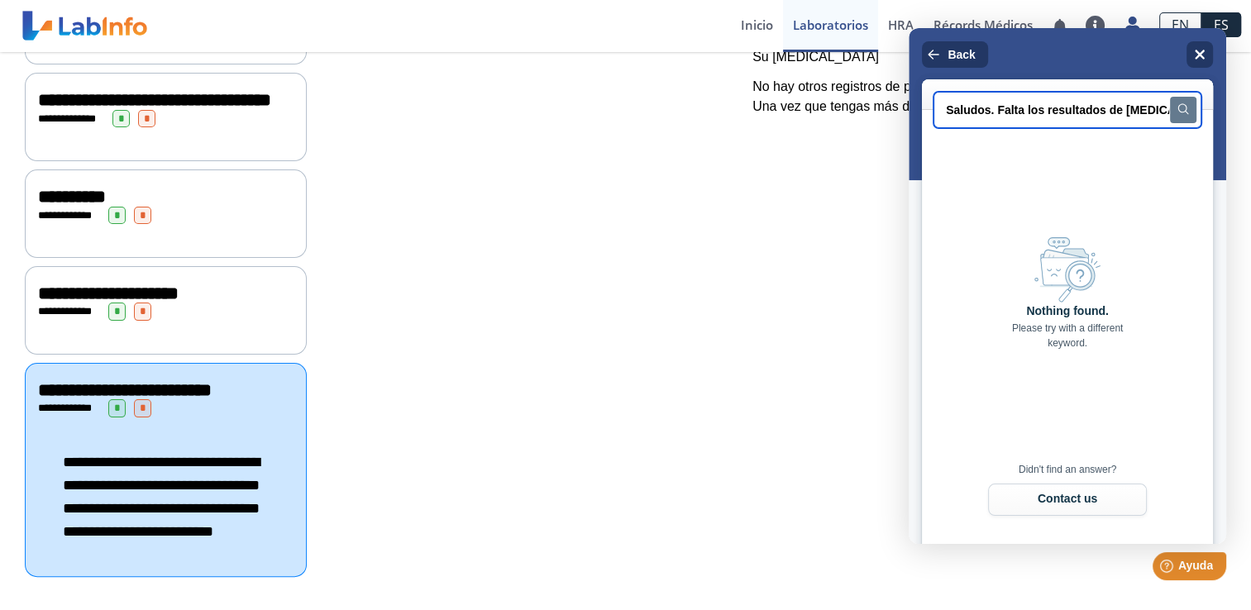
scroll to position [0, 2]
drag, startPoint x: 1161, startPoint y: 113, endPoint x: 1079, endPoint y: 119, distance: 82.1
click at [1079, 119] on input "Saludos. Falta los resultados de Testosterone Total (Serum}" at bounding box center [1068, 110] width 268 height 36
drag, startPoint x: 1057, startPoint y: 96, endPoint x: 935, endPoint y: 112, distance: 122.7
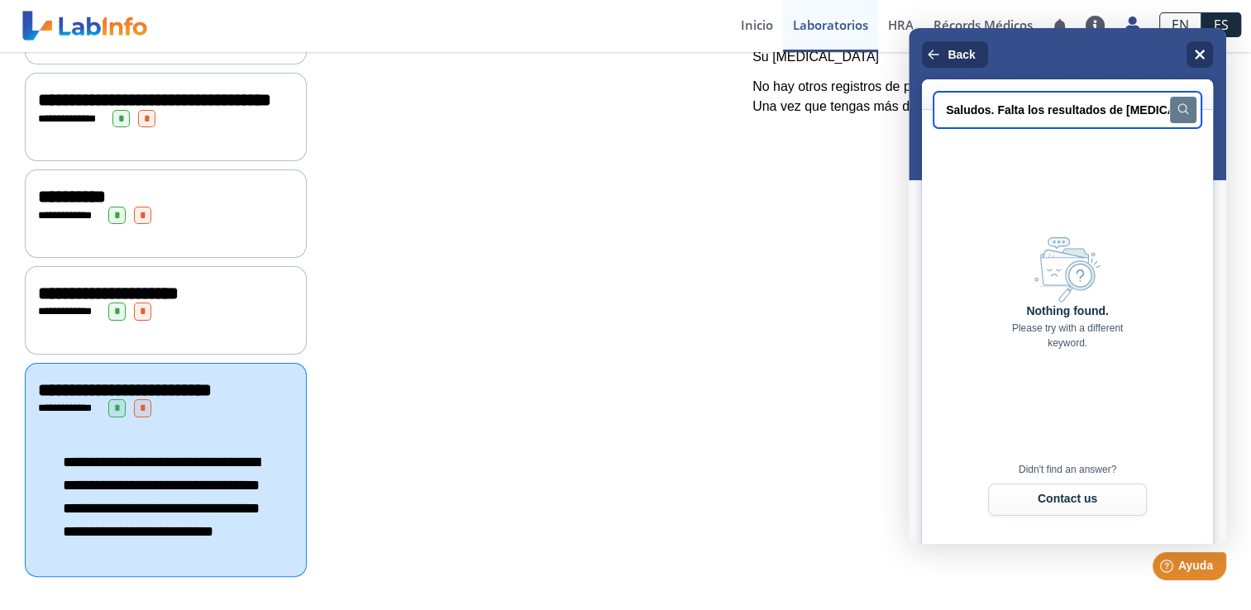
click at [935, 112] on input "Saludos. Falta los resultados de Testosterone Total (Serum}" at bounding box center [1068, 110] width 268 height 36
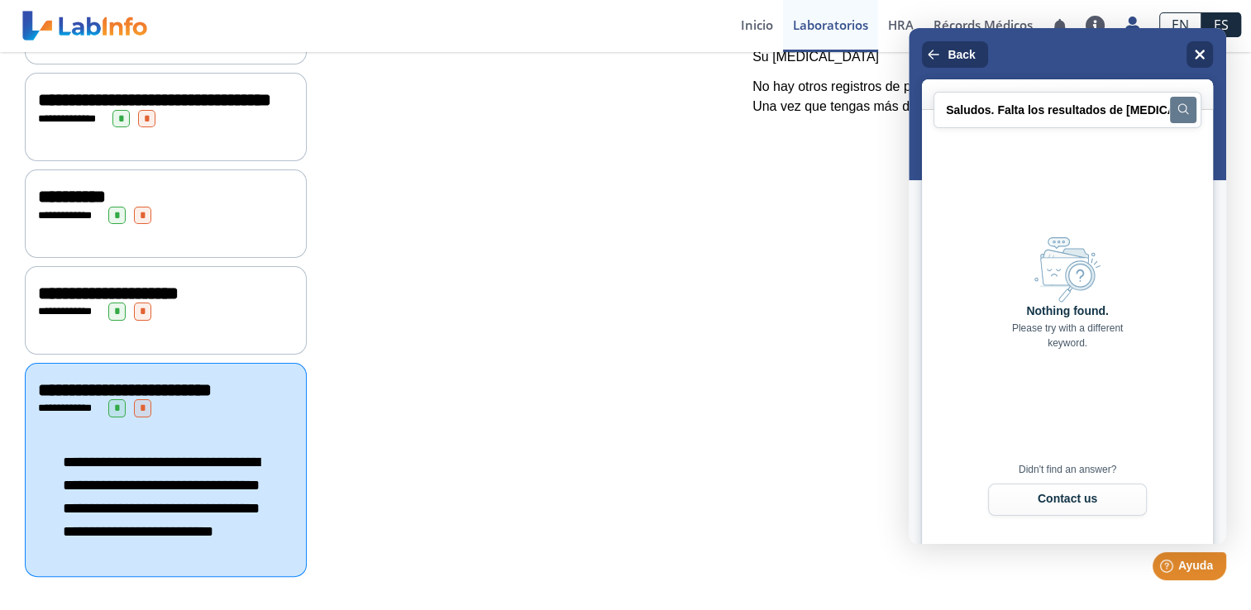
click at [1011, 187] on div "Nothing found. Please try with a different keyword." at bounding box center [1067, 306] width 265 height 337
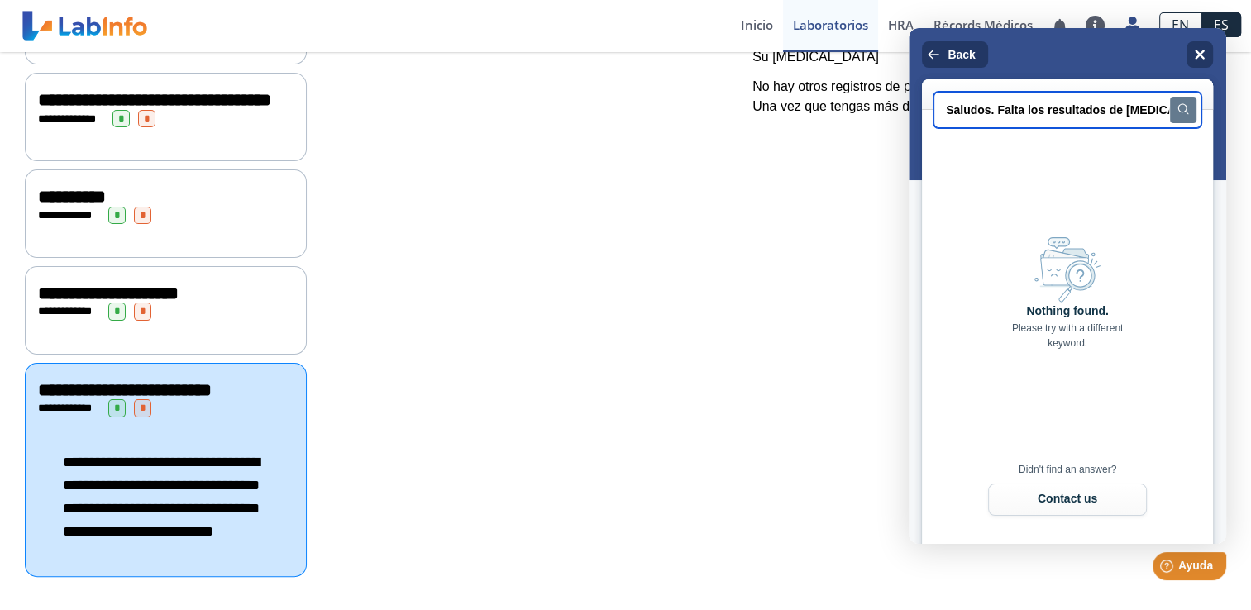
scroll to position [0, 106]
drag, startPoint x: 944, startPoint y: 108, endPoint x: 1160, endPoint y: 126, distance: 216.6
click at [1182, 125] on input "Saludos. Falta los resultados de Testosterone Total (Serum}" at bounding box center [1068, 110] width 268 height 36
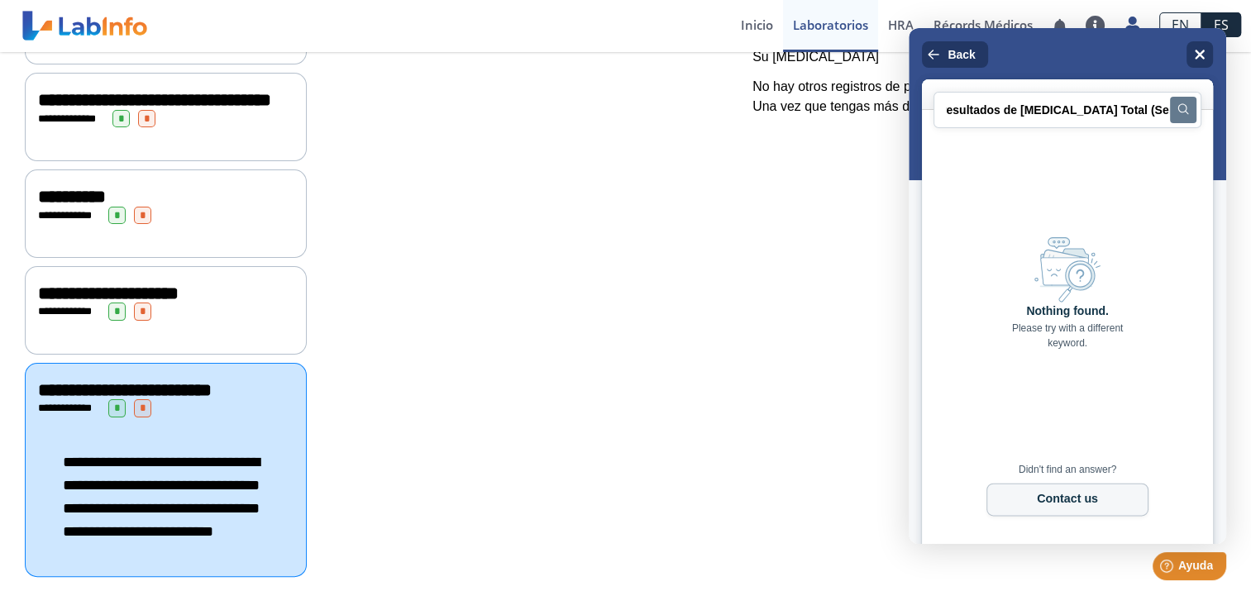
scroll to position [0, 0]
click at [1093, 503] on button "Contact us" at bounding box center [1067, 500] width 159 height 32
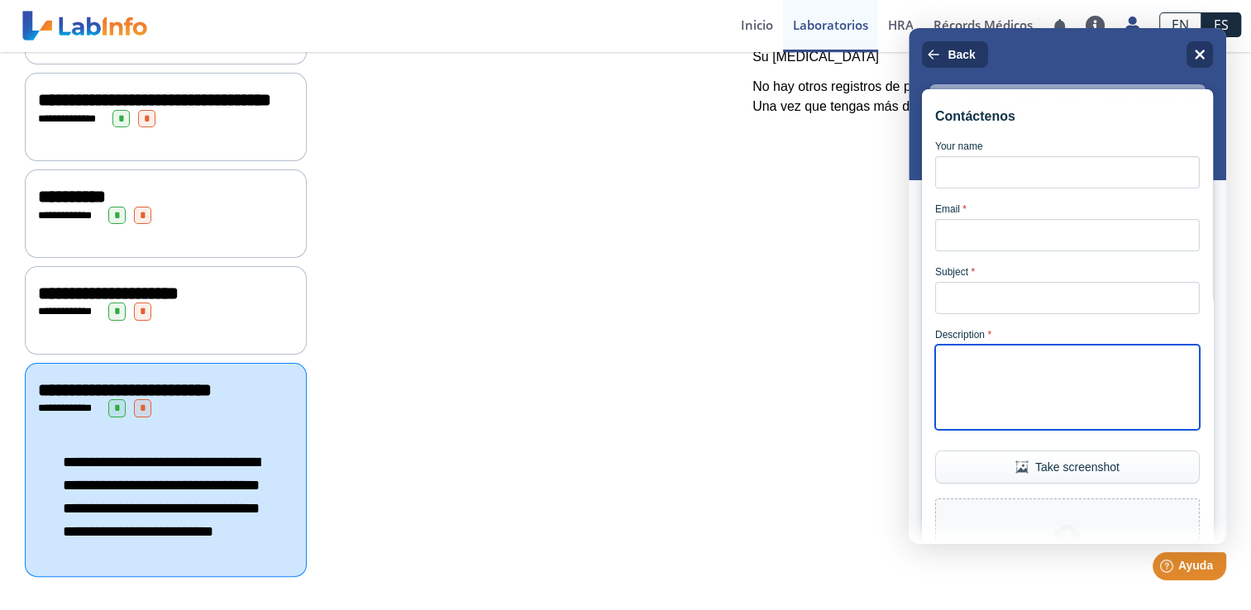
click at [984, 388] on textarea "Description *" at bounding box center [1067, 387] width 265 height 85
paste textarea "Saludos. Falta los resultados de Testosterone Total (Serum}"
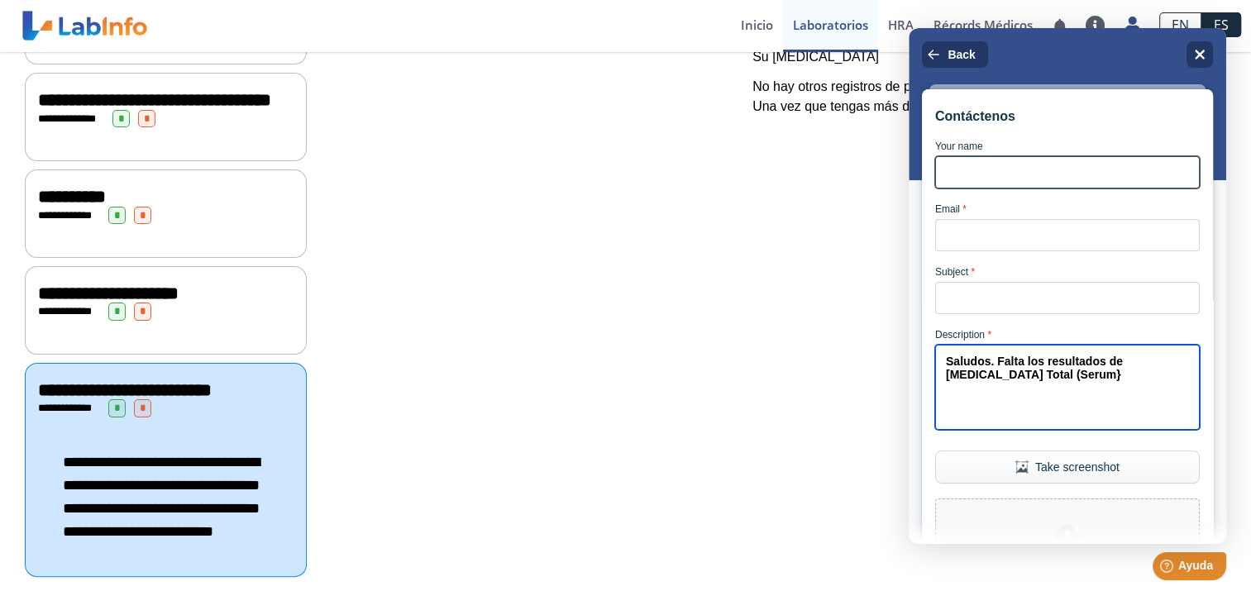
type textarea "Saludos. Falta los resultados de Testosterone Total (Serum}"
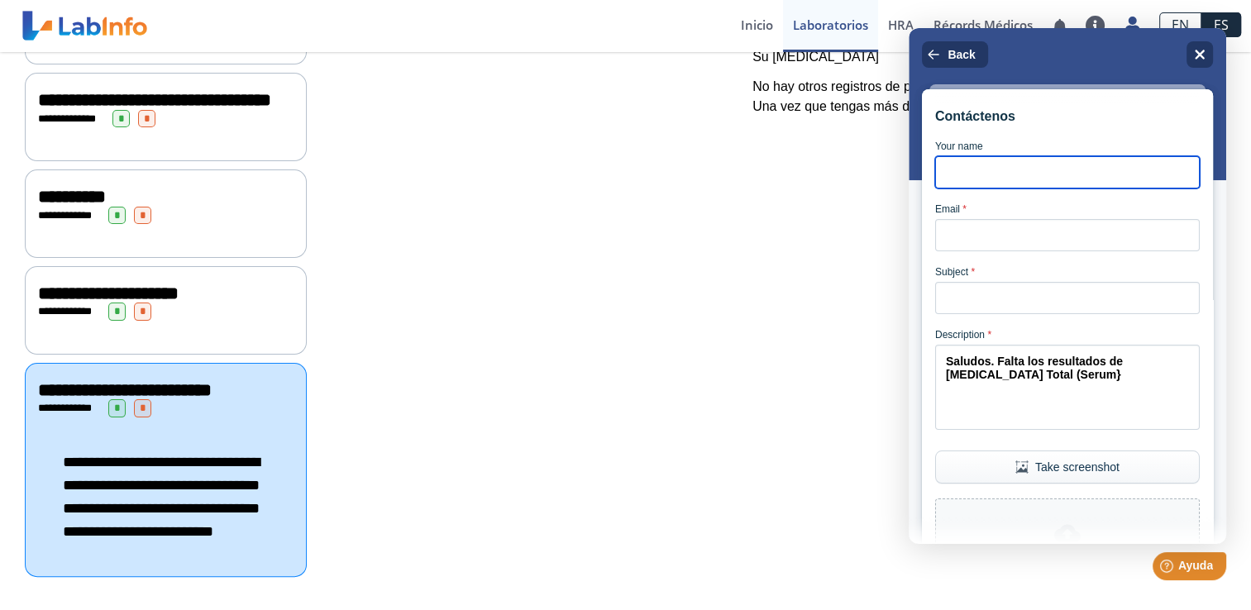
click at [977, 175] on input "Your name" at bounding box center [1067, 172] width 265 height 32
type input "Eduardo Vega Rreillo"
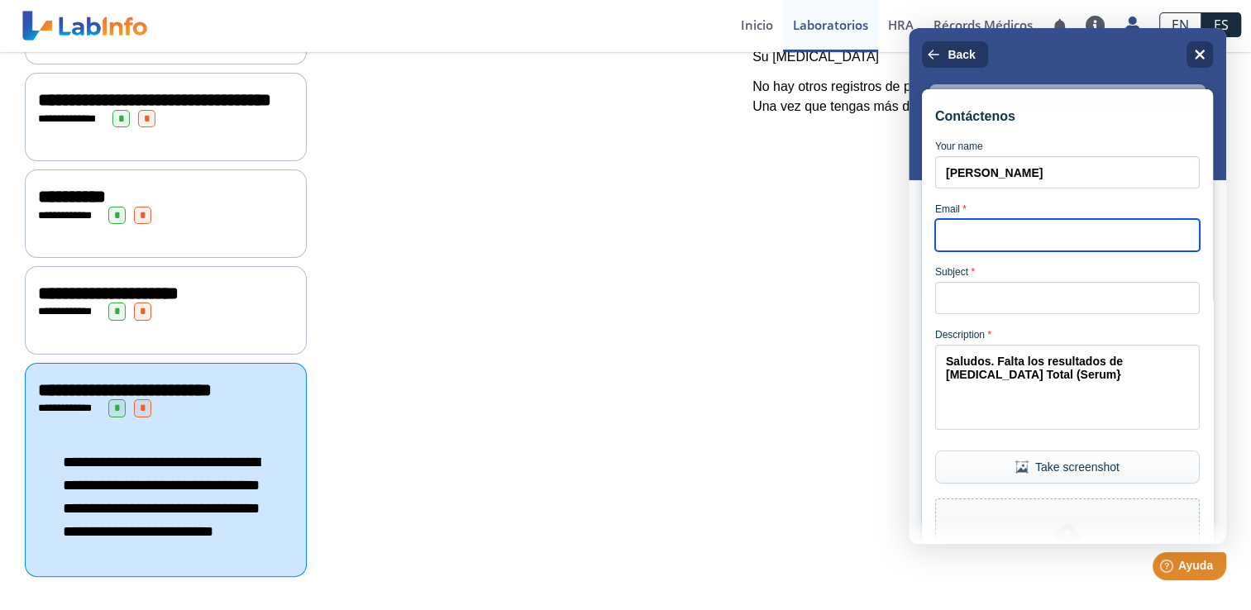
click at [997, 241] on input "Email *" at bounding box center [1067, 235] width 265 height 32
type input "[PERSON_NAME][EMAIL_ADDRESS][PERSON_NAME][DOMAIN_NAME]"
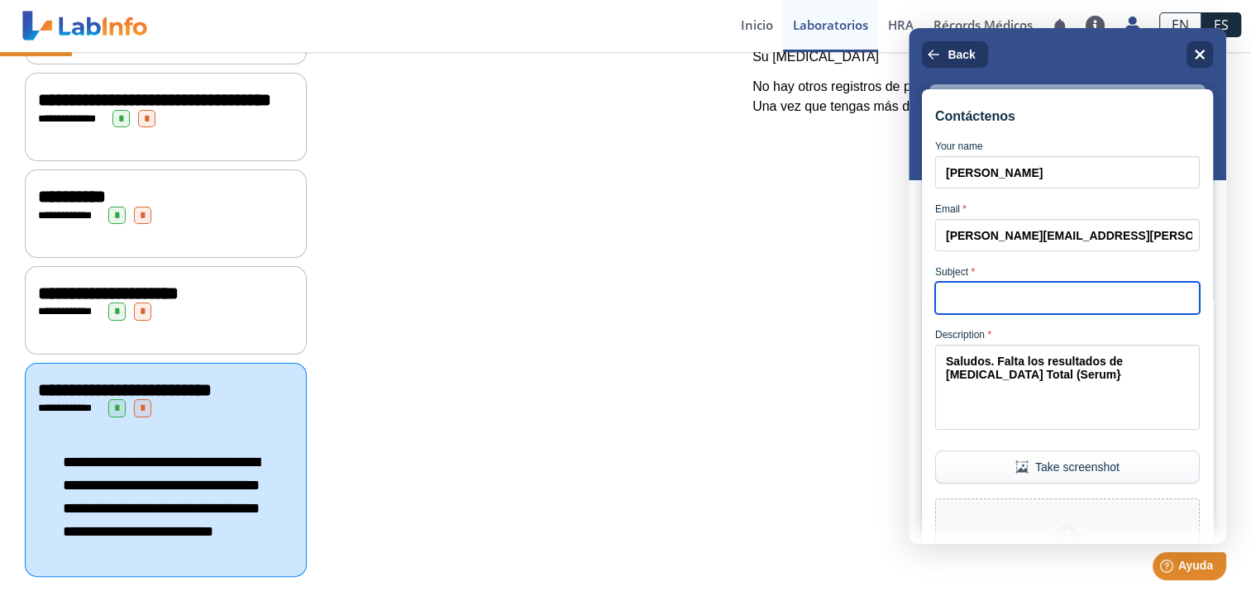
click at [978, 310] on input "Subject *" at bounding box center [1067, 298] width 265 height 32
paste input "Saludos. Falta los resultados de Testosterone Total (Serum}"
type input "Resultados de Testosterone Total (Serum}"
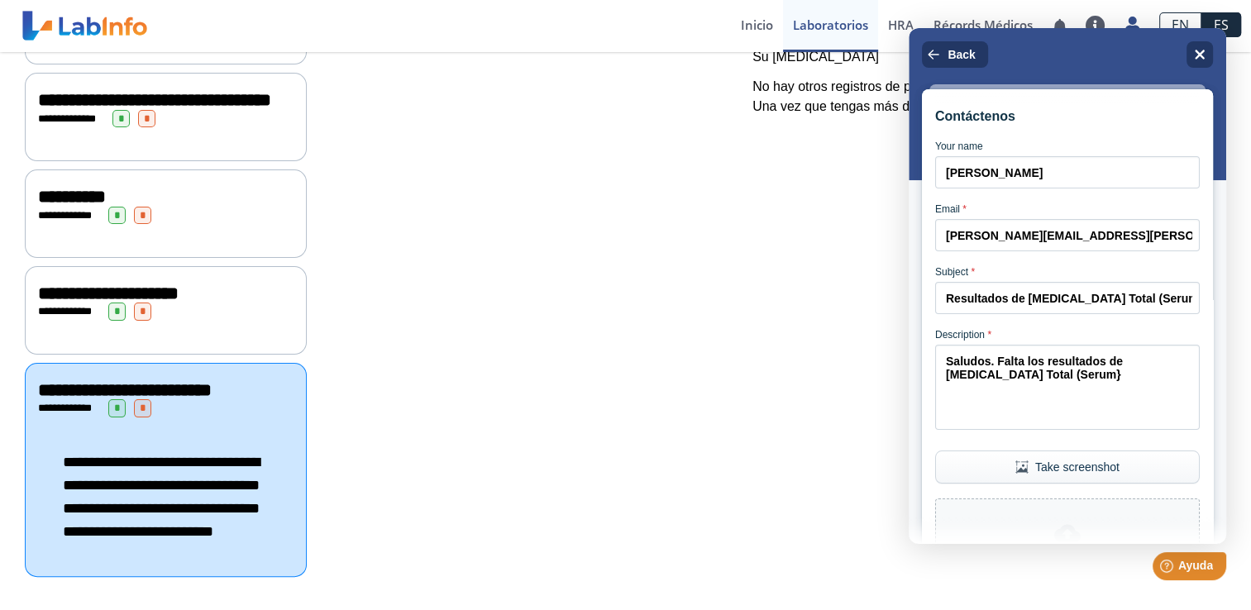
click at [862, 416] on div "**********" at bounding box center [983, 224] width 511 height 720
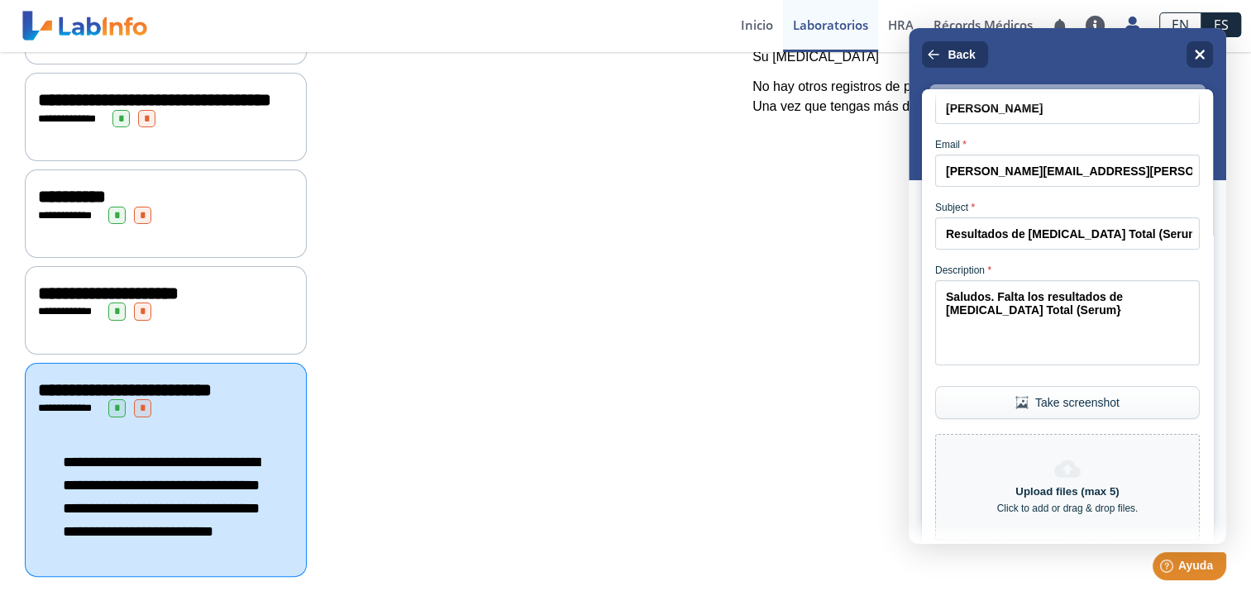
scroll to position [220, 0]
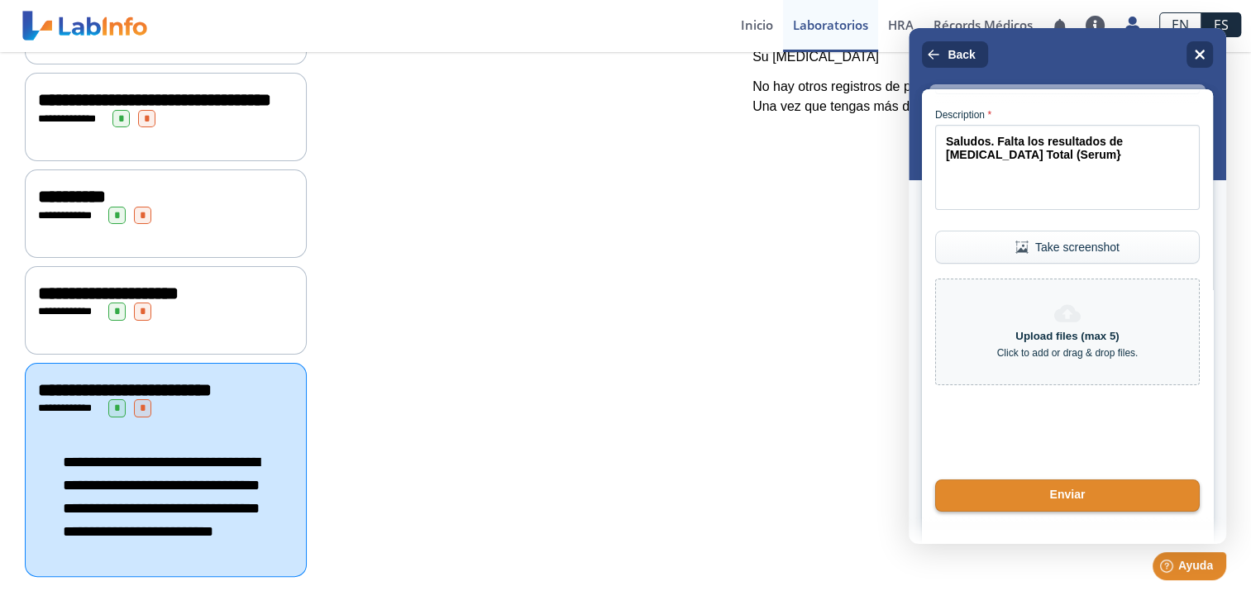
click at [1060, 527] on div at bounding box center [1068, 531] width 318 height 26
click at [1069, 513] on button "Enviar" at bounding box center [1068, 496] width 270 height 33
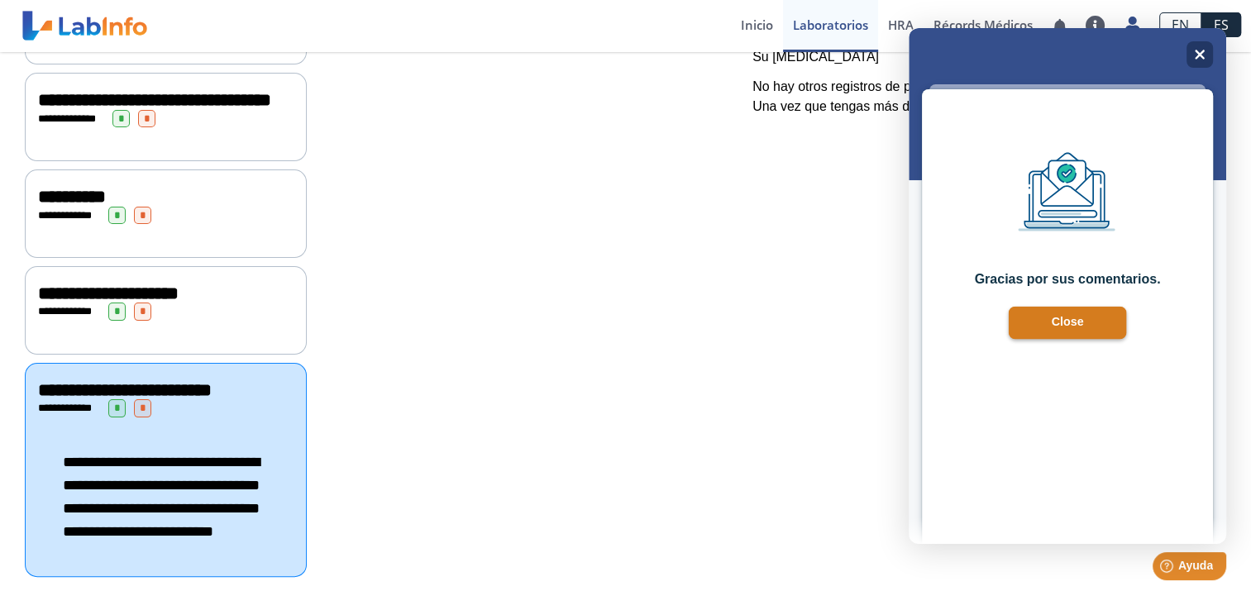
click at [1072, 324] on button "Close" at bounding box center [1068, 323] width 118 height 33
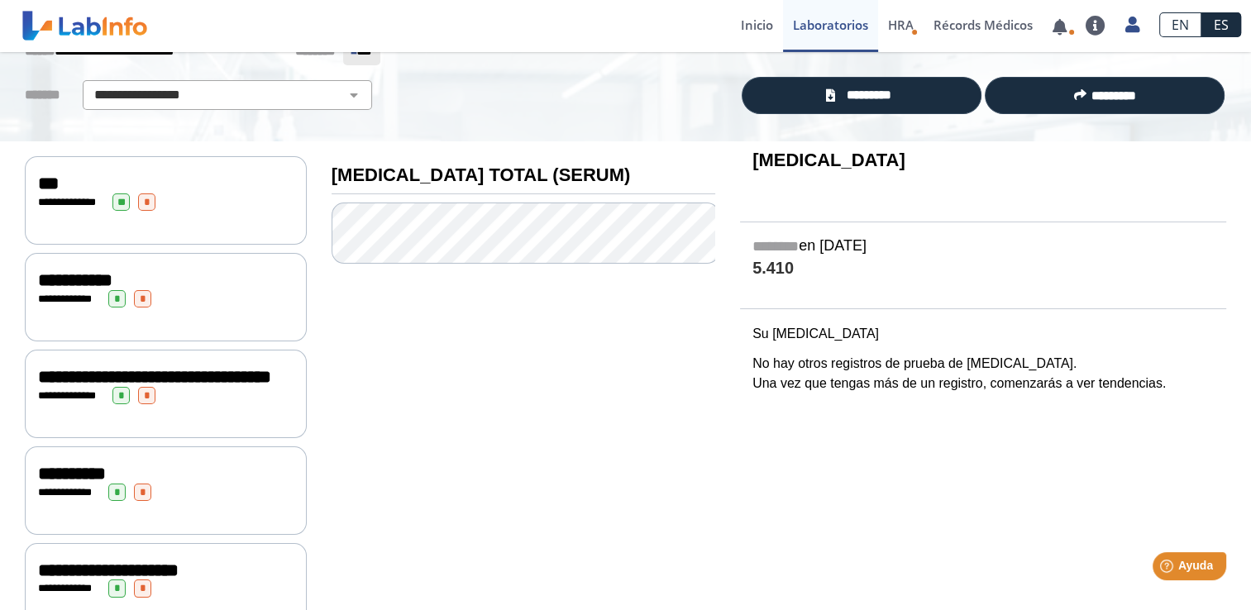
scroll to position [430, 0]
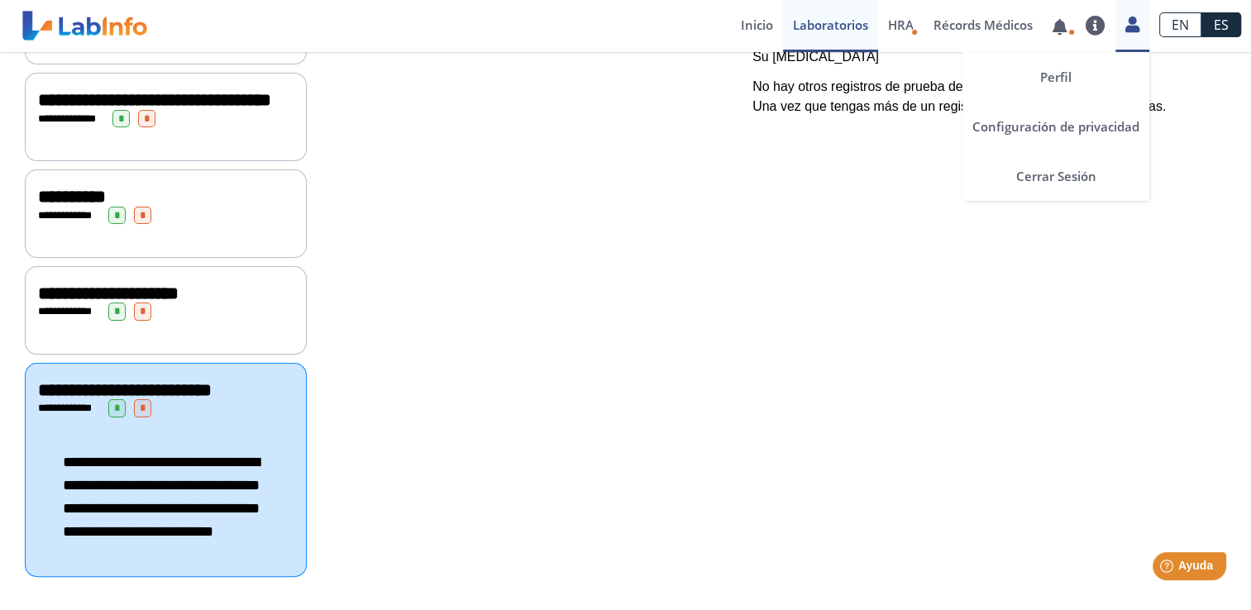
click at [1136, 23] on icon at bounding box center [1133, 24] width 14 height 12
click at [1061, 174] on link "Cerrar Sesión" at bounding box center [1056, 176] width 187 height 50
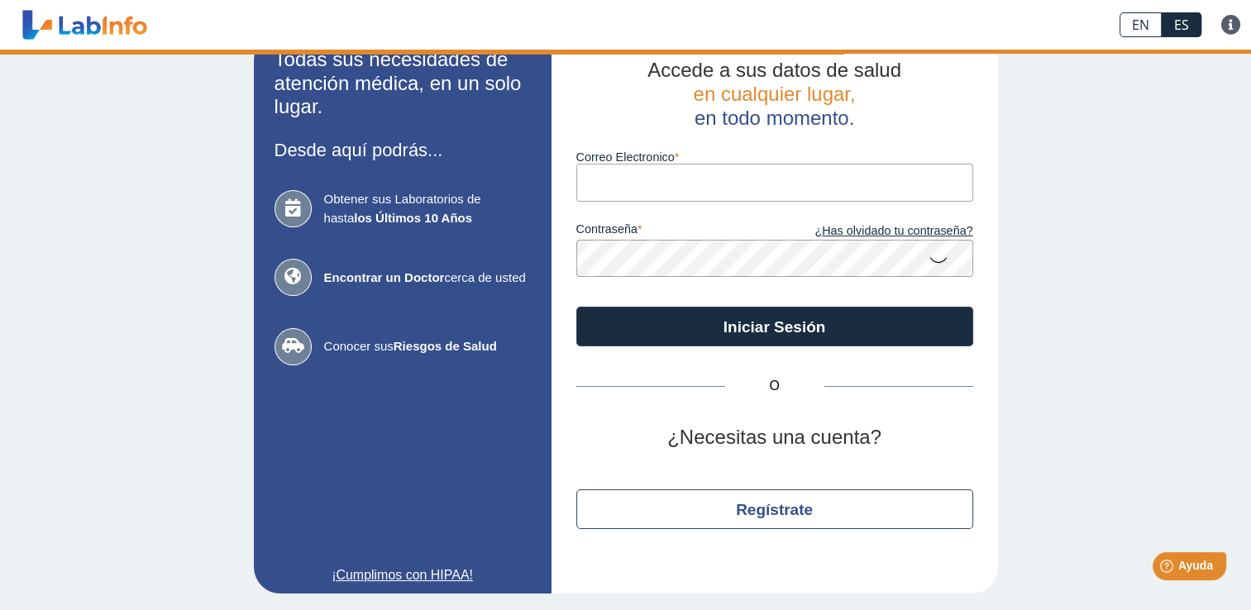
type input "[PERSON_NAME][EMAIL_ADDRESS][PERSON_NAME][DOMAIN_NAME]"
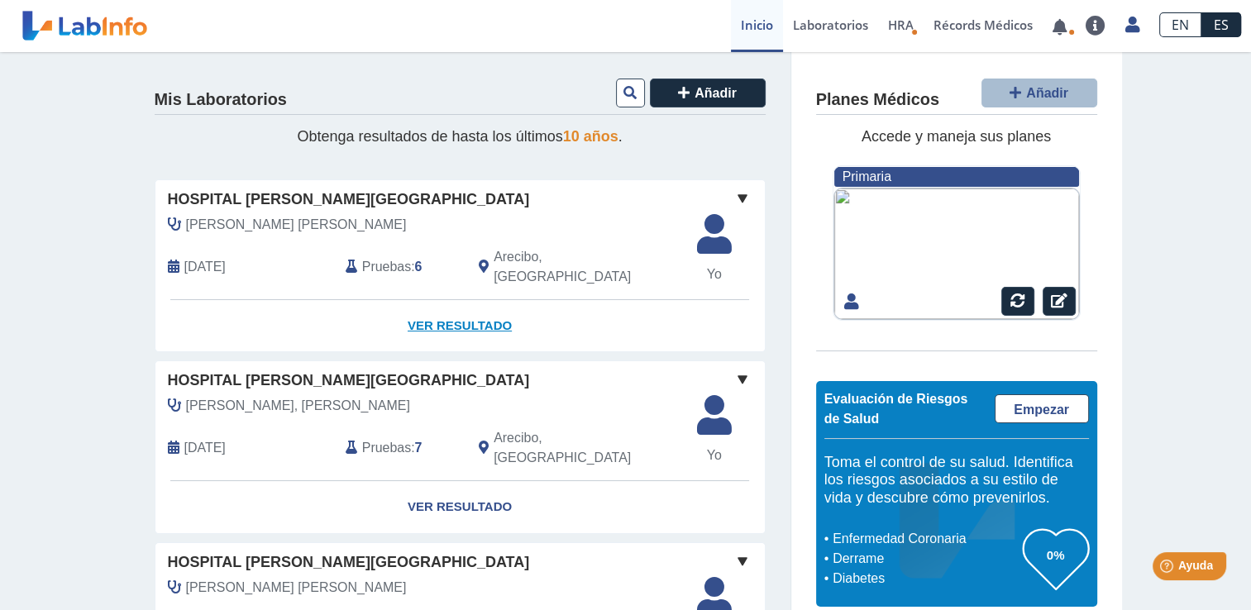
click at [460, 306] on link "Ver Resultado" at bounding box center [460, 326] width 610 height 52
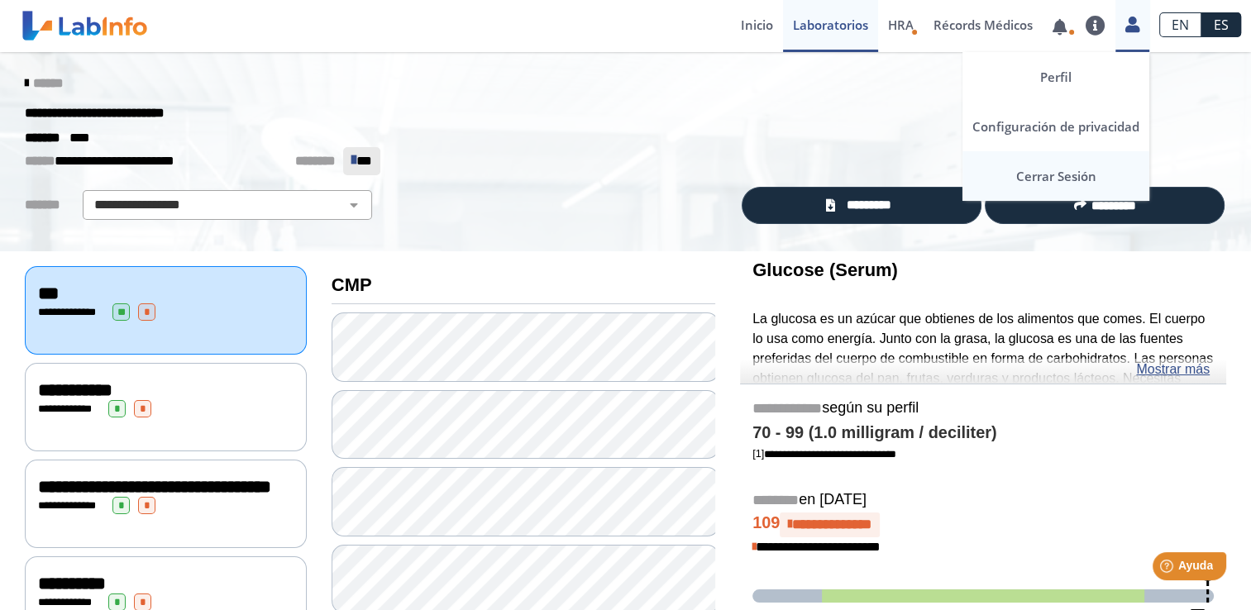
click at [1067, 171] on link "Cerrar Sesión" at bounding box center [1056, 176] width 187 height 50
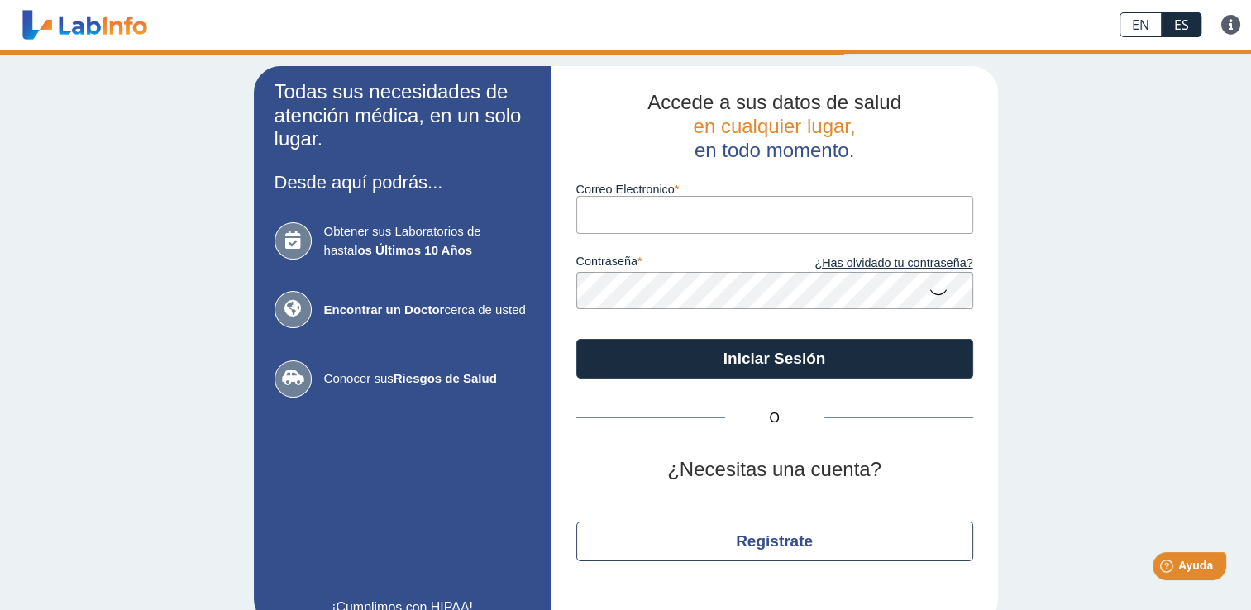
type input "[PERSON_NAME][EMAIL_ADDRESS][PERSON_NAME][DOMAIN_NAME]"
